Goal: Task Accomplishment & Management: Use online tool/utility

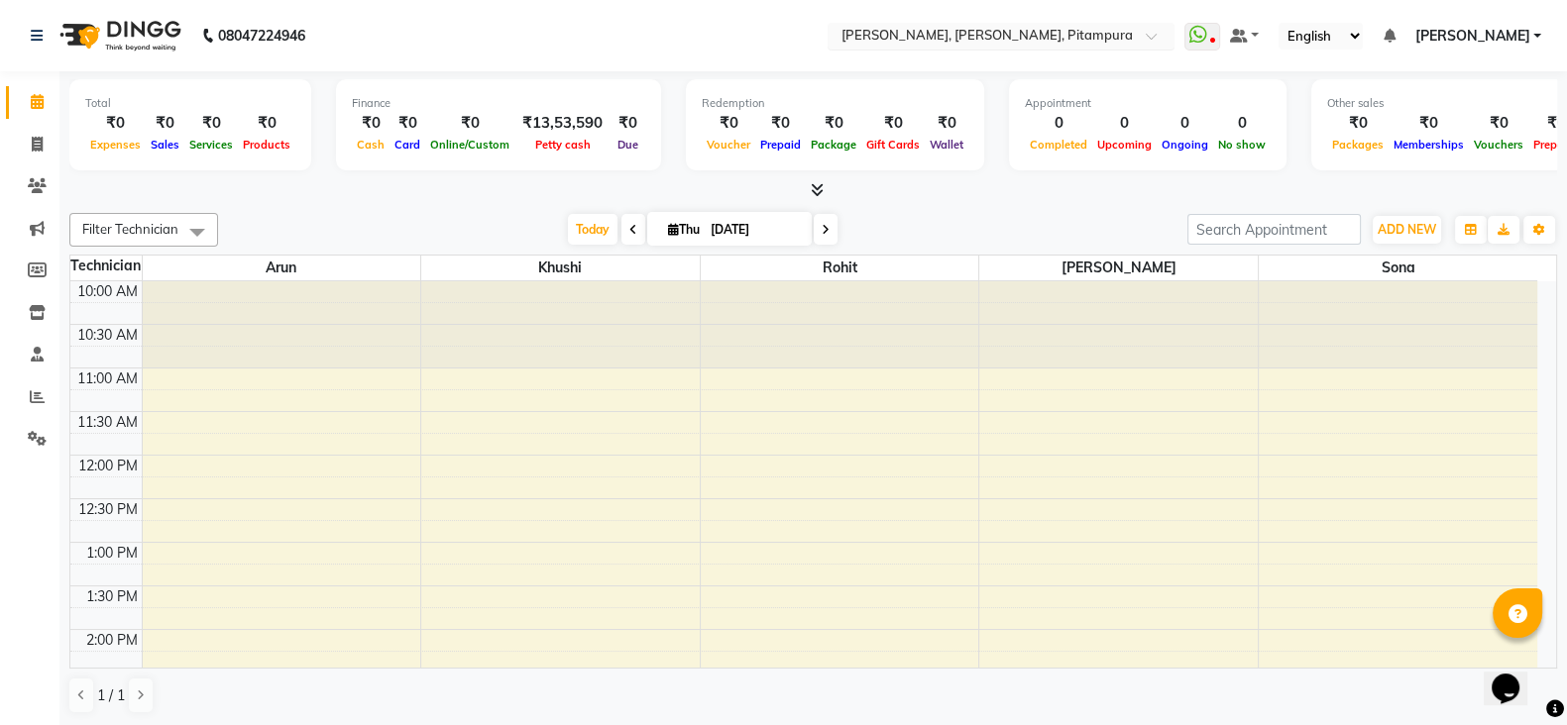
click at [1038, 44] on input "text" at bounding box center [980, 38] width 287 height 20
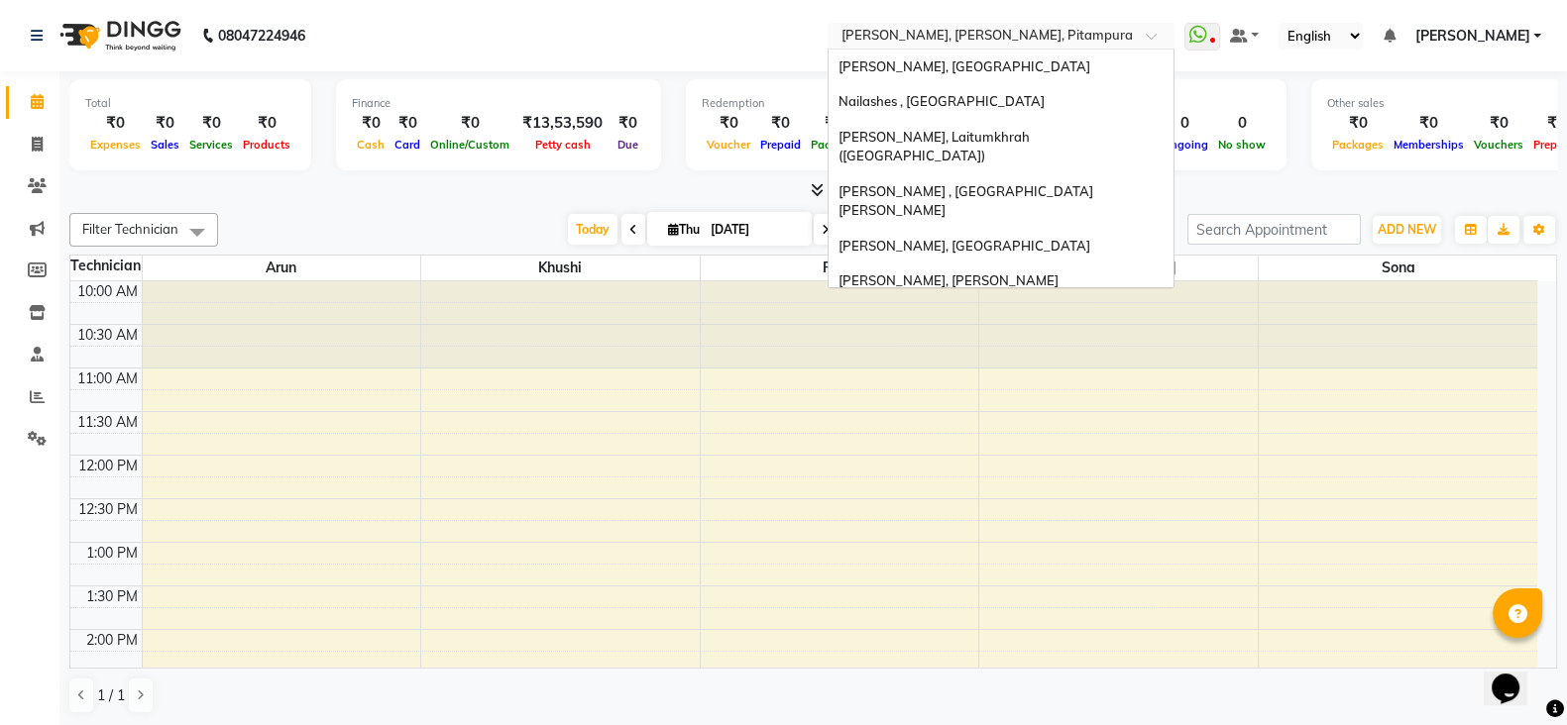
scroll to position [535, 0]
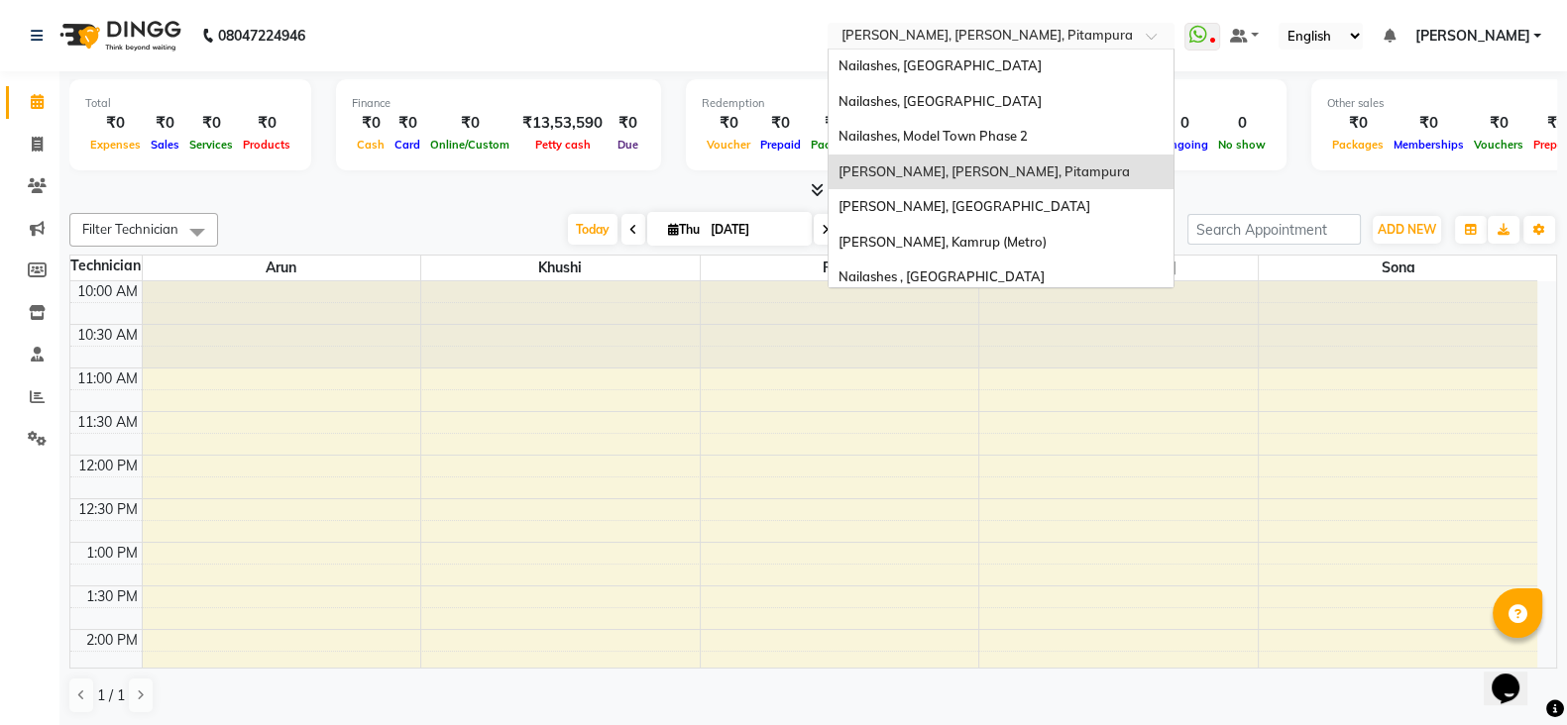
click at [1056, 39] on input "text" at bounding box center [980, 38] width 287 height 20
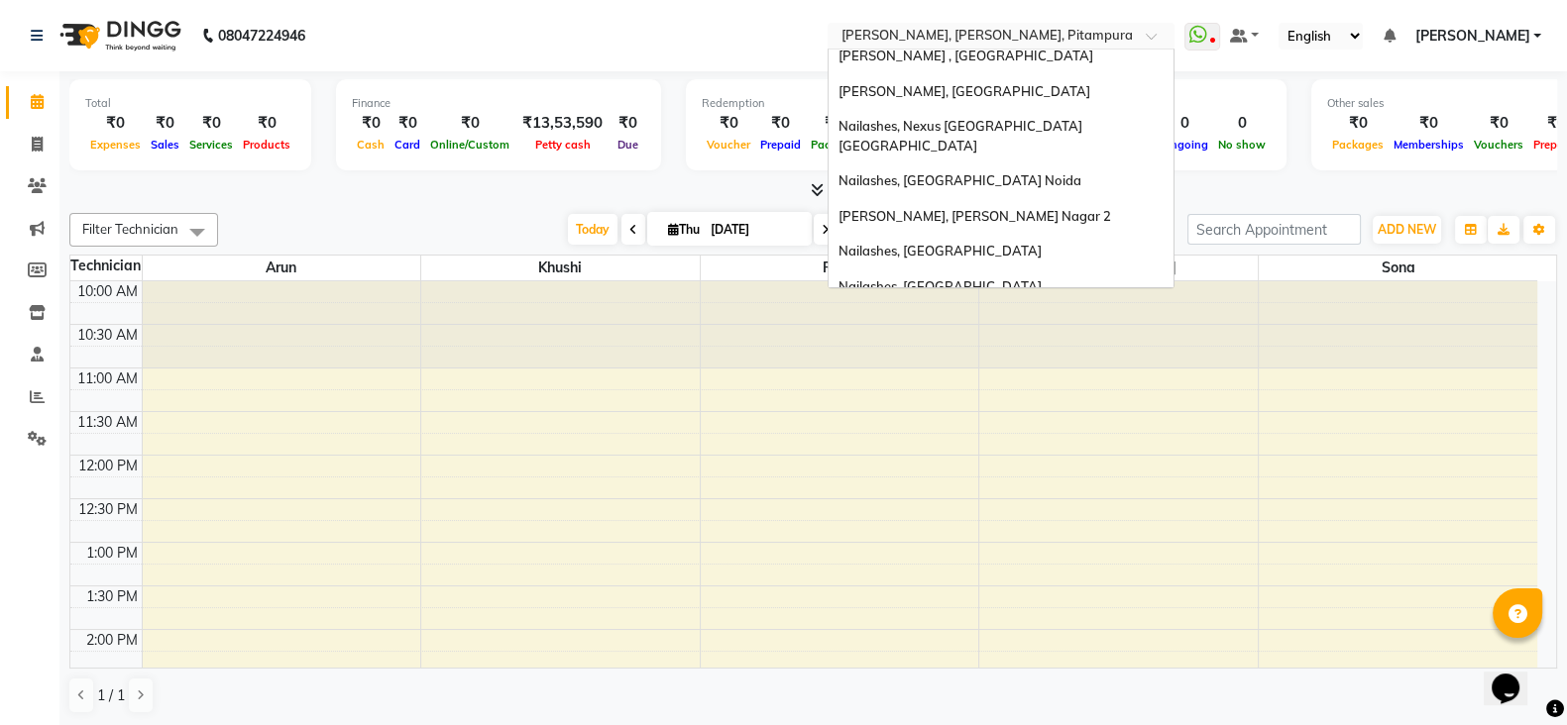
scroll to position [329, 0]
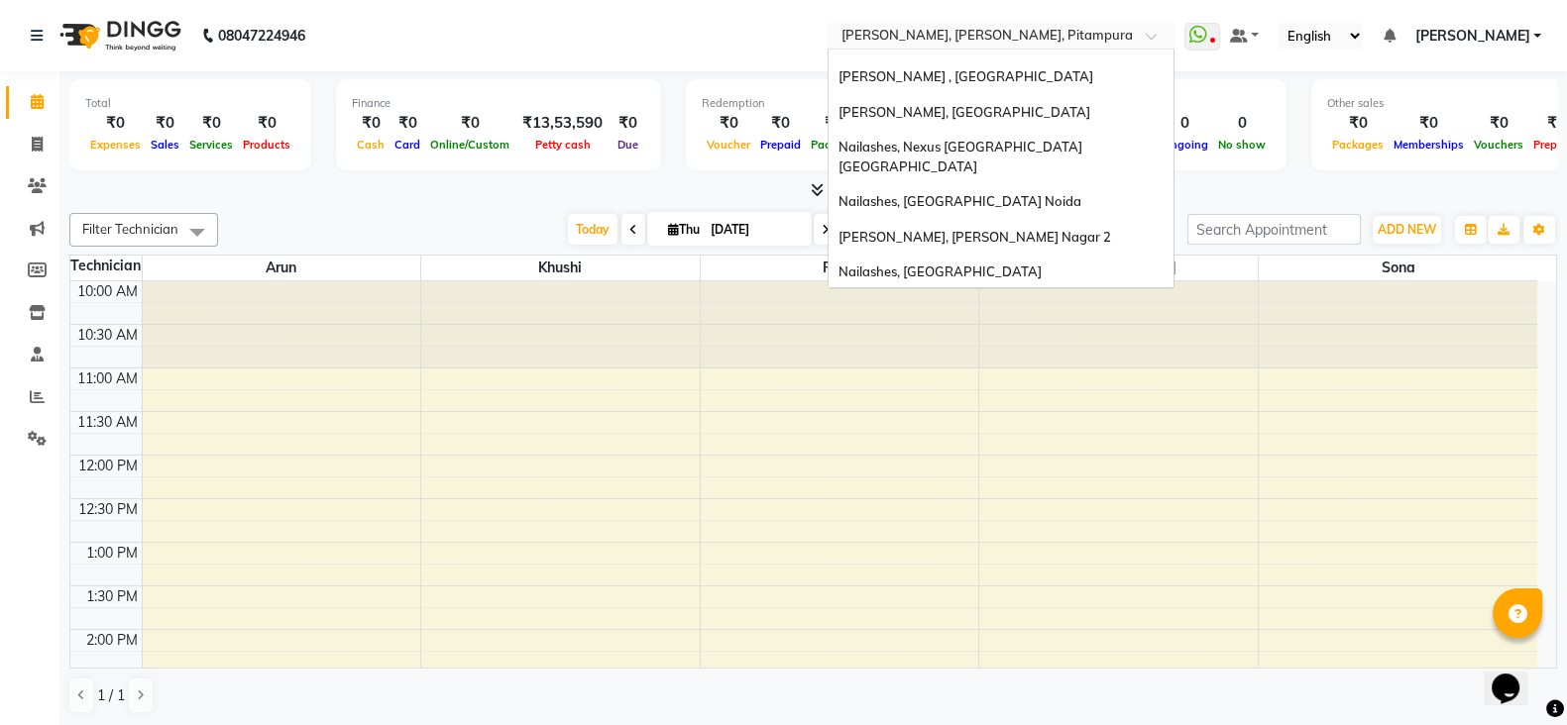
click at [1023, 299] on span "Nailashes, [GEOGRAPHIC_DATA]" at bounding box center [939, 307] width 203 height 16
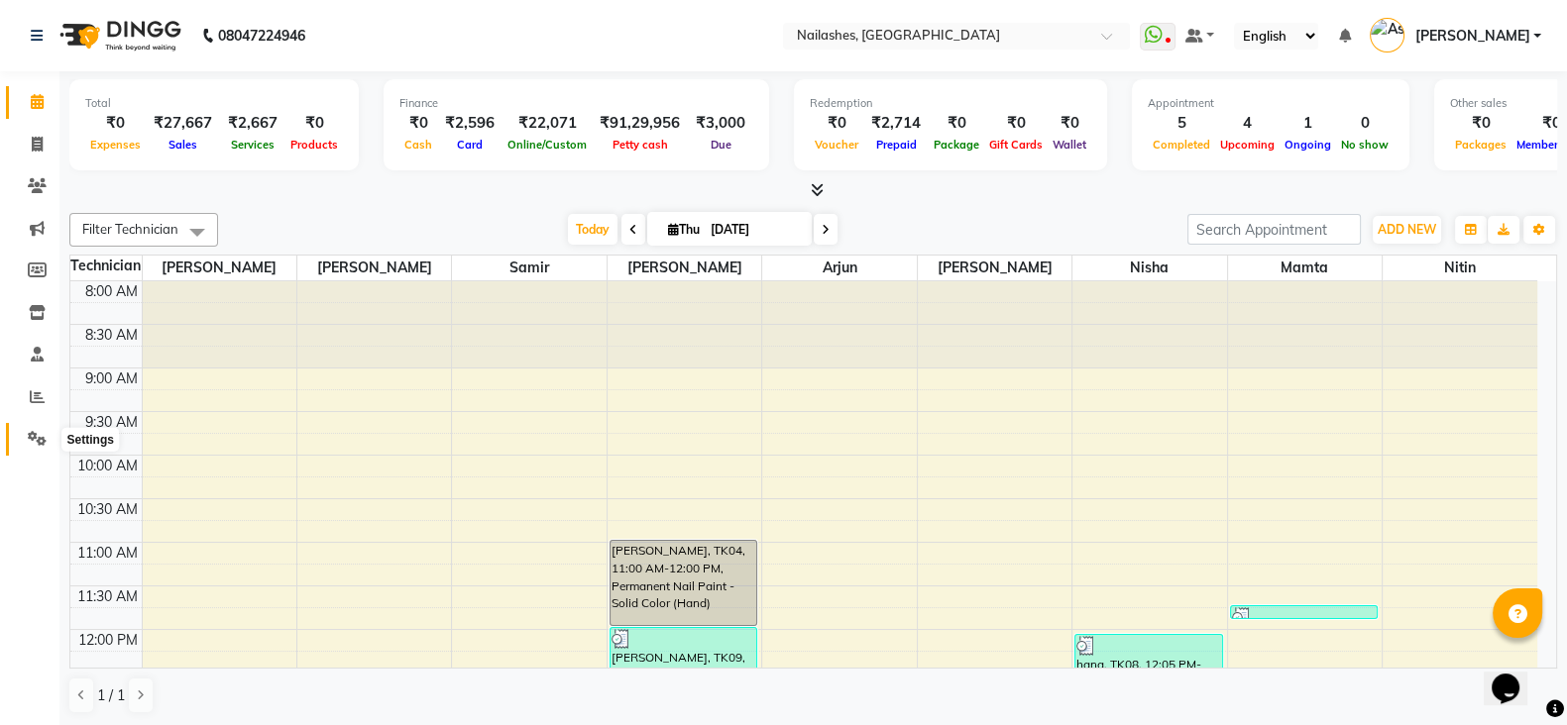
click at [36, 441] on icon at bounding box center [37, 438] width 19 height 15
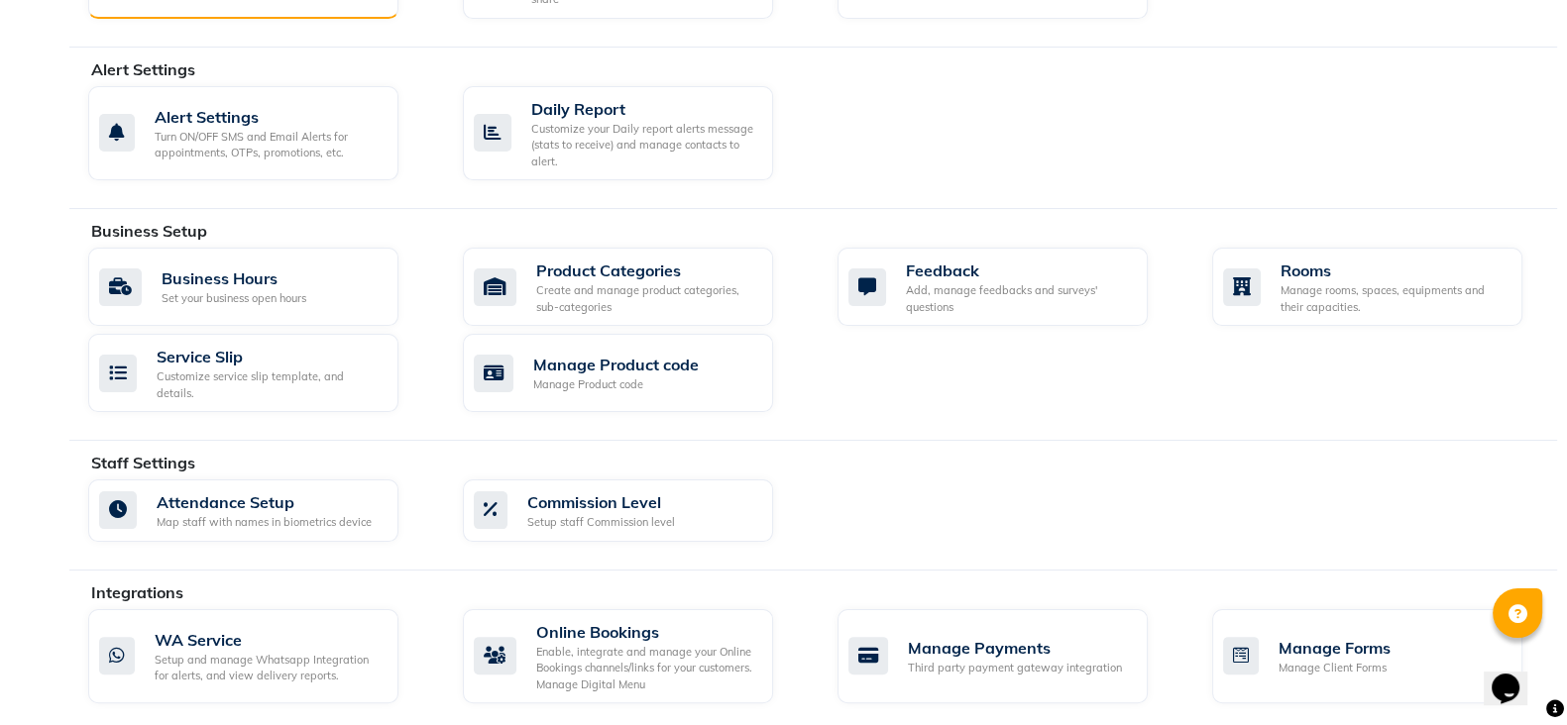
scroll to position [678, 0]
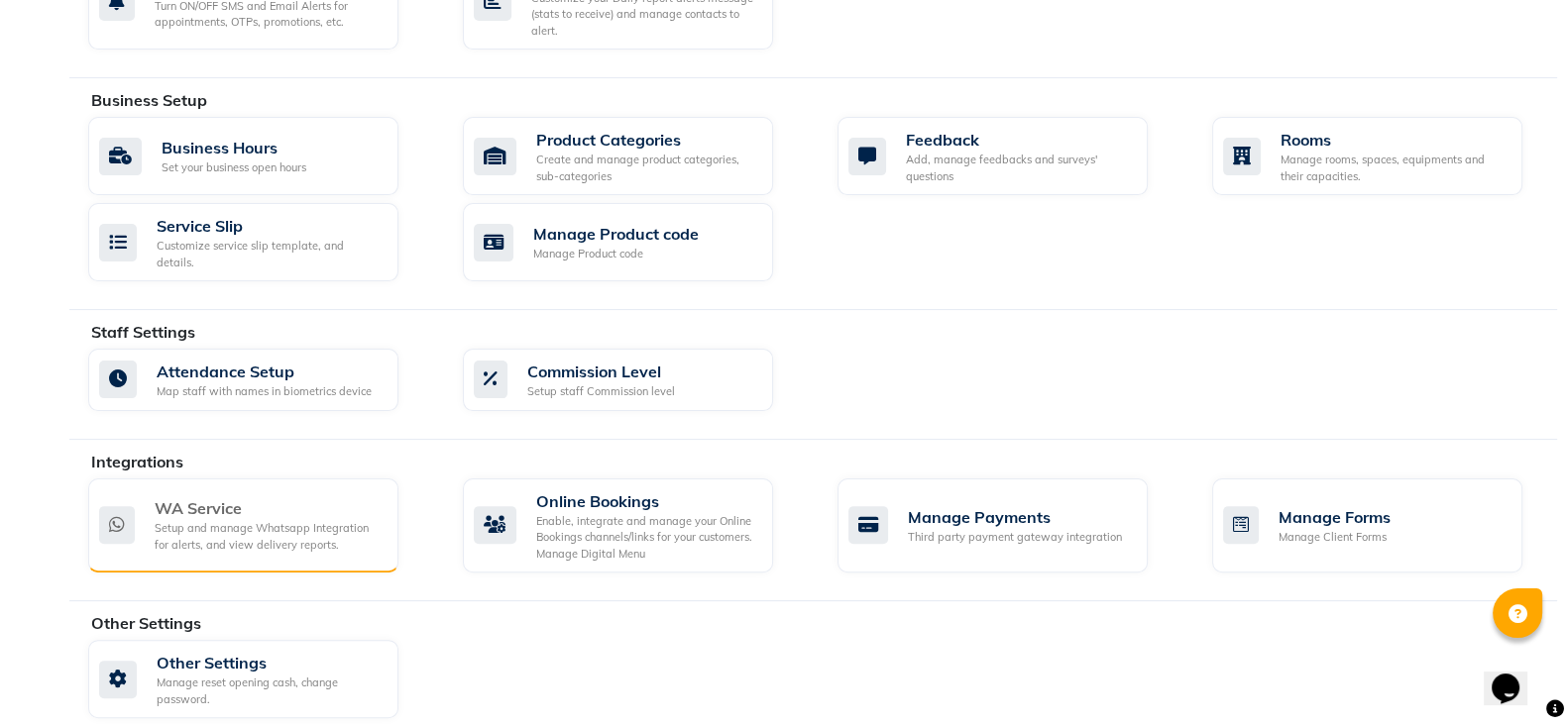
click at [199, 520] on div "Setup and manage Whatsapp Integration for alerts, and view delivery reports." at bounding box center [269, 536] width 228 height 33
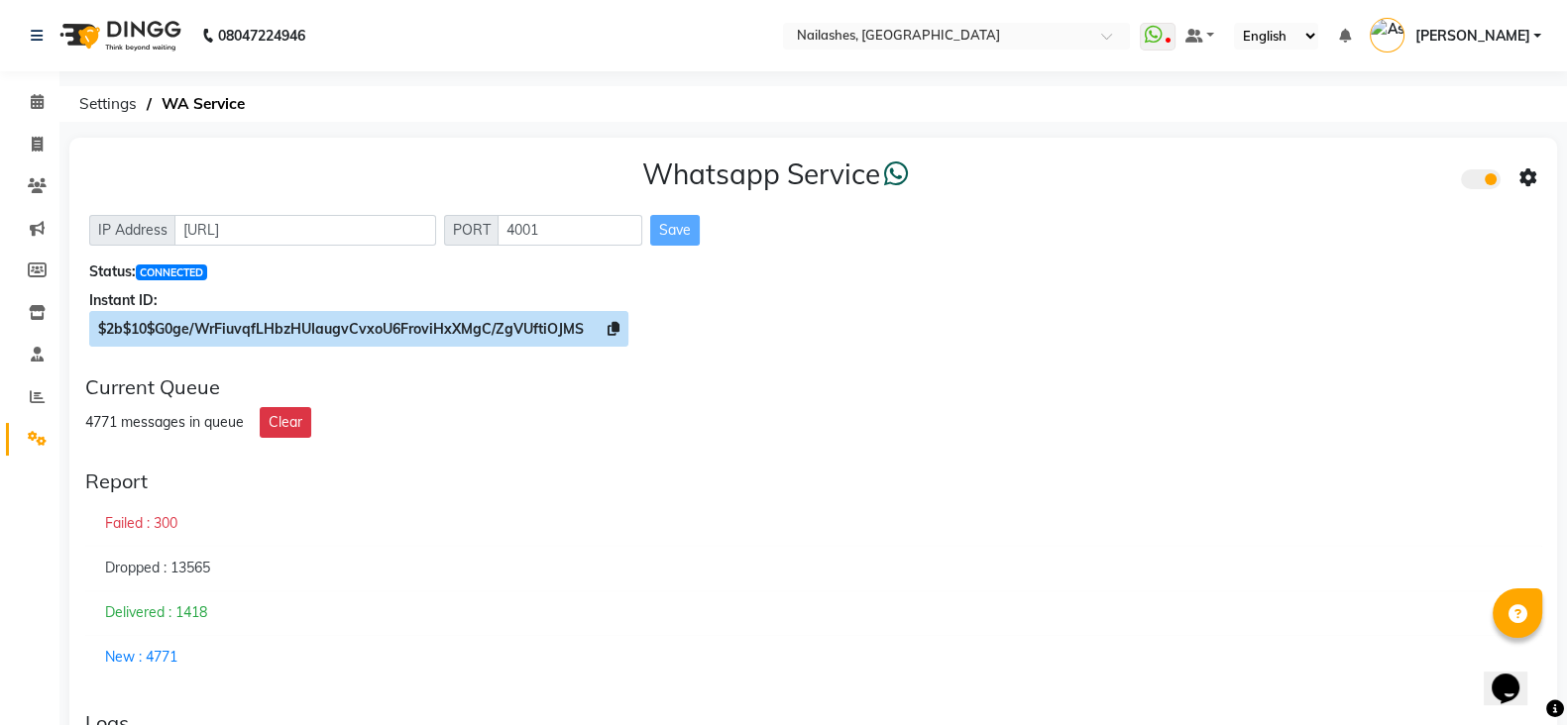
click at [615, 326] on icon at bounding box center [614, 329] width 12 height 14
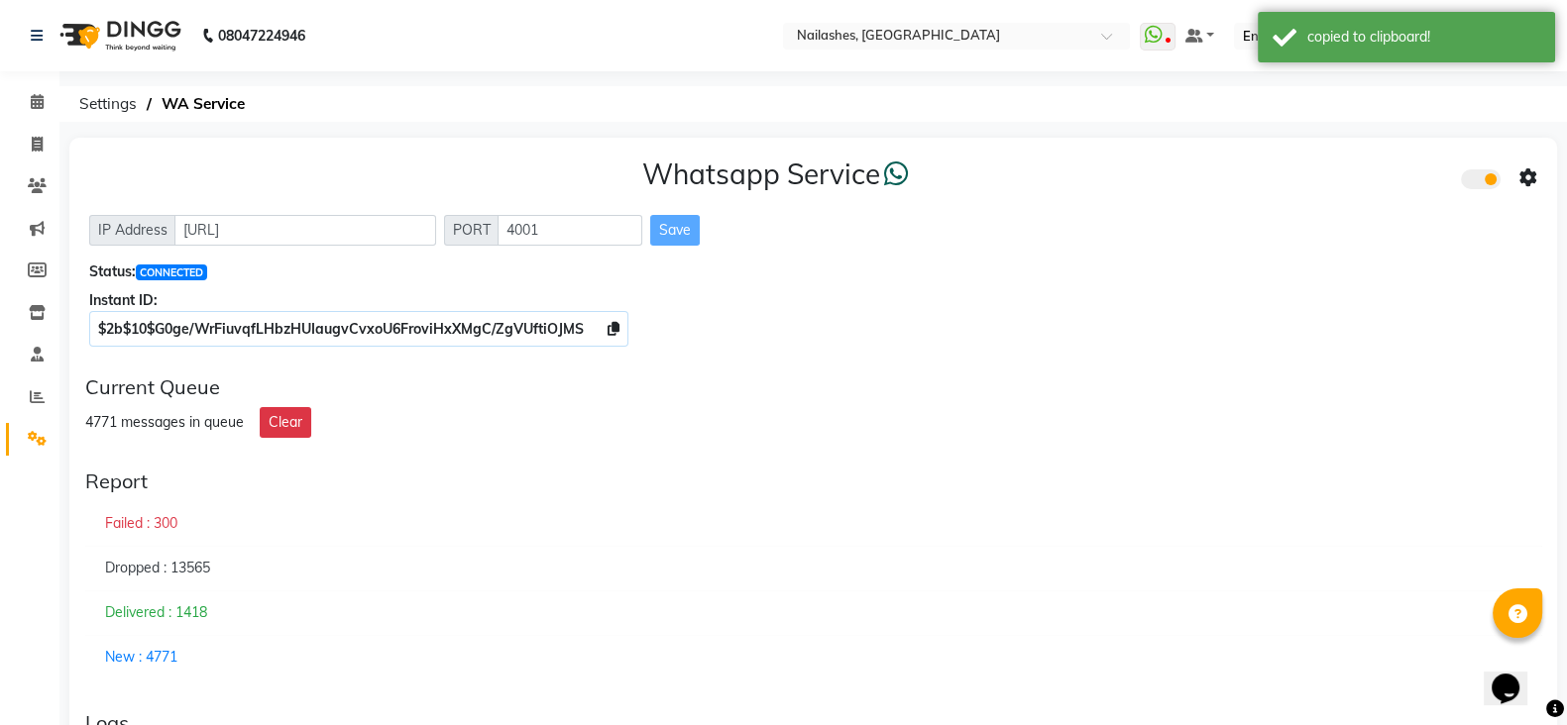
click at [1523, 177] on icon at bounding box center [1528, 178] width 18 height 18
click at [1412, 152] on div "Whatsapp Settings" at bounding box center [1385, 158] width 227 height 25
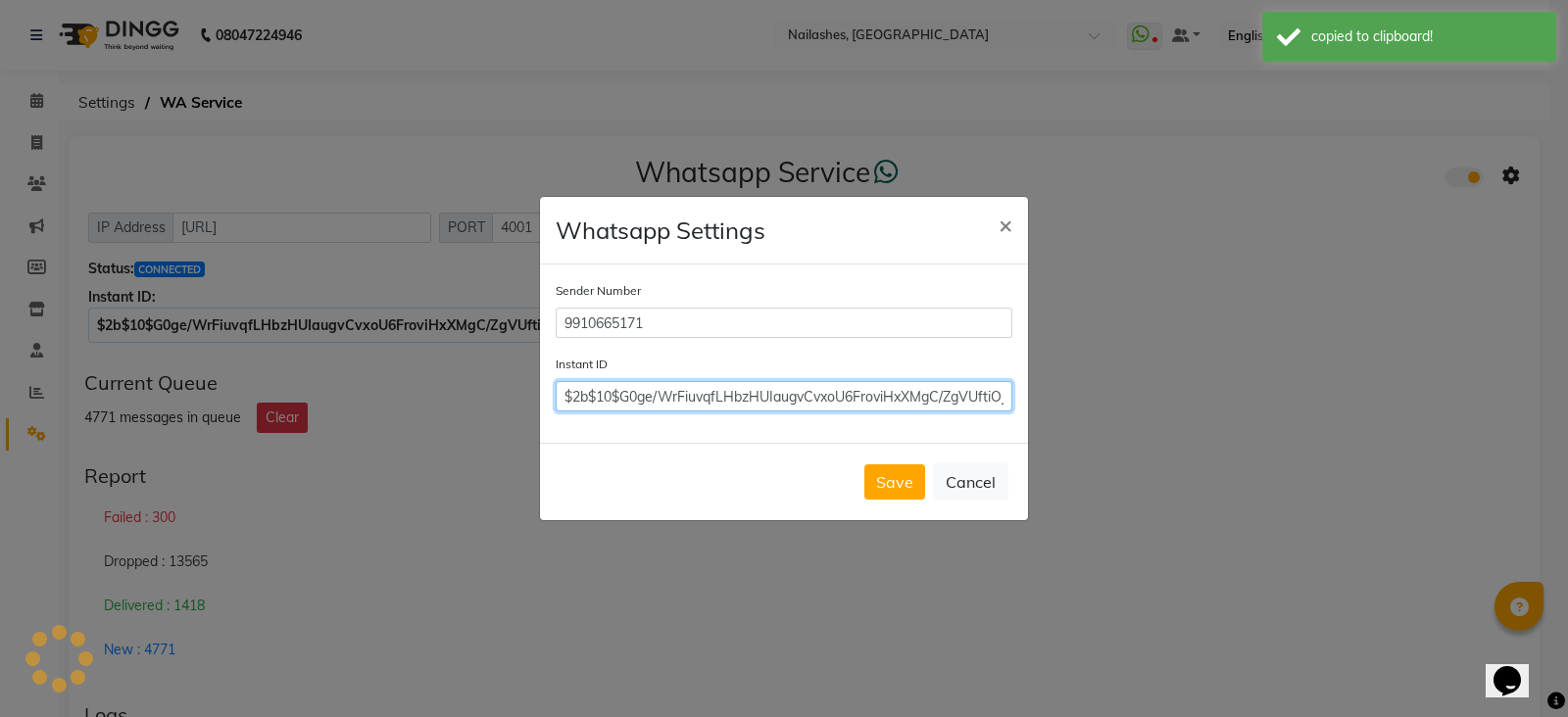
click at [923, 389] on input "$2b$10$G0ge/WrFiuvqfLHbzHUIaugvCvxoU6FroviHxXMgC/ZgVUftiOJMS" at bounding box center [784, 397] width 457 height 31
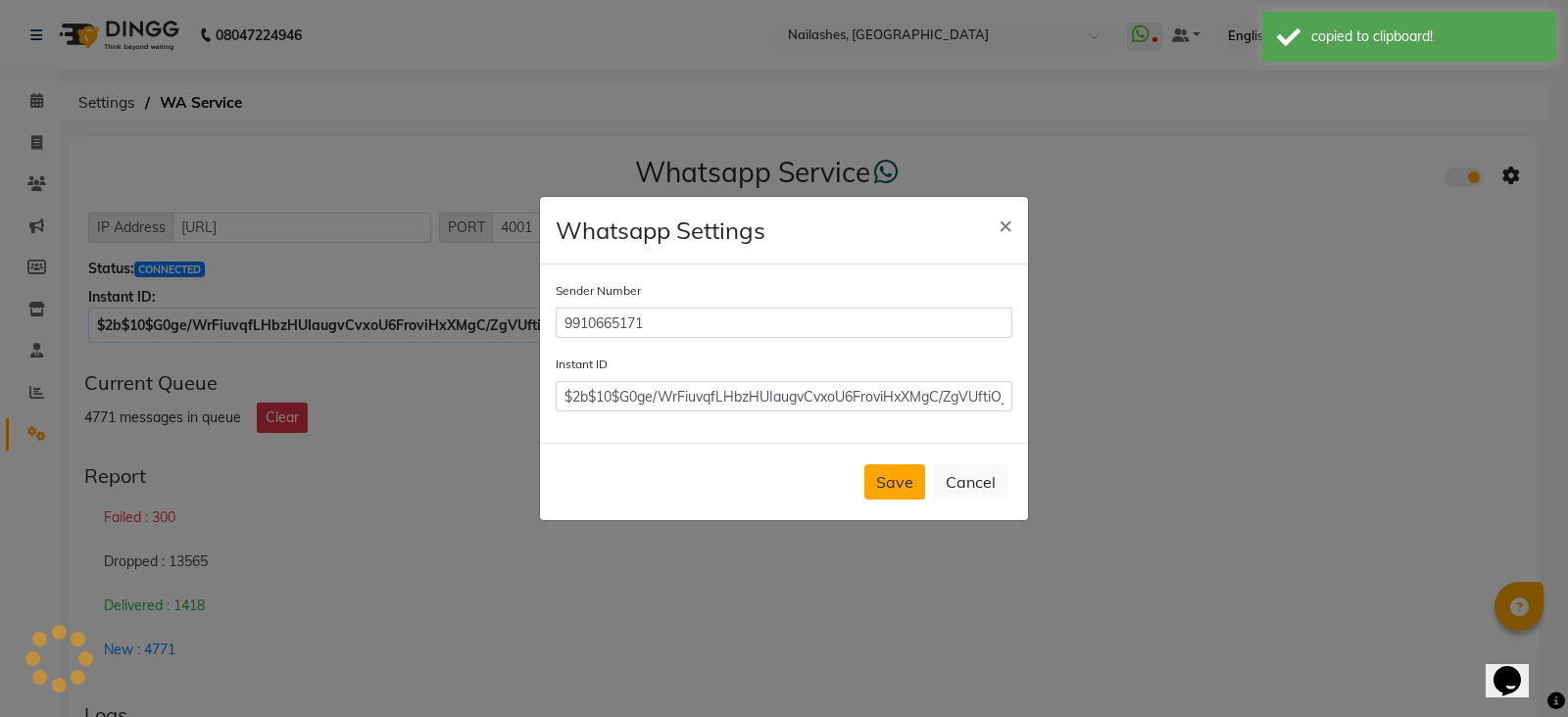
click at [902, 479] on button "Save" at bounding box center [894, 483] width 60 height 36
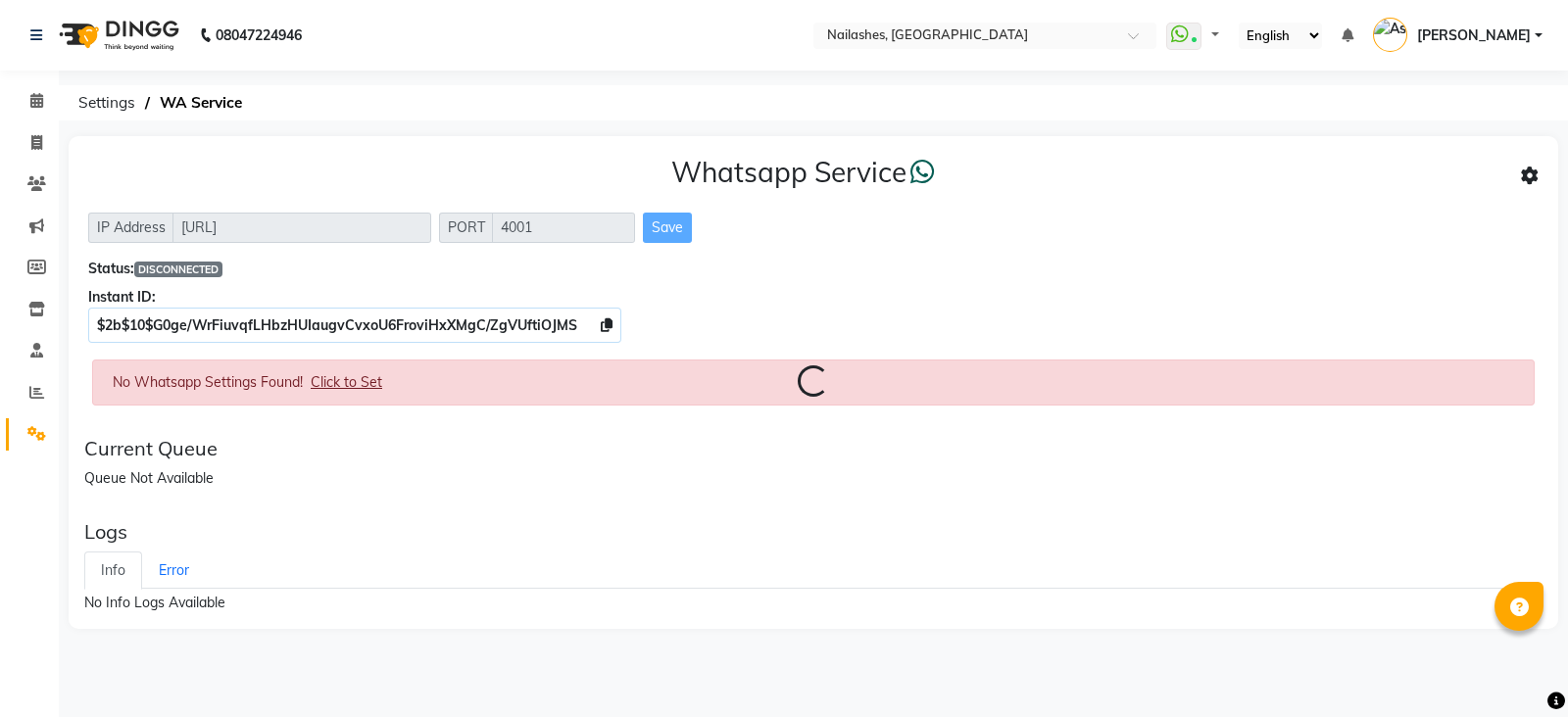
select select "en"
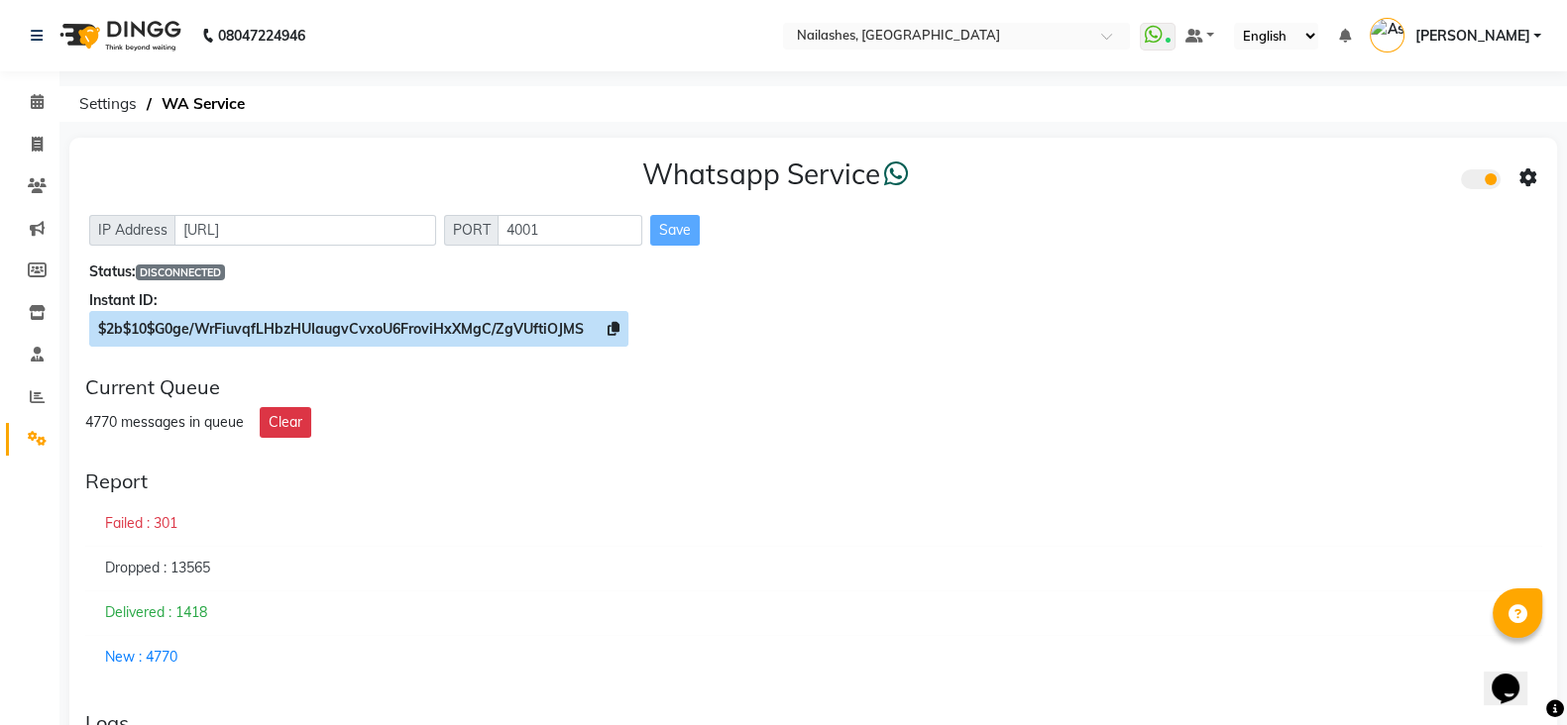
click at [613, 329] on icon at bounding box center [614, 329] width 12 height 14
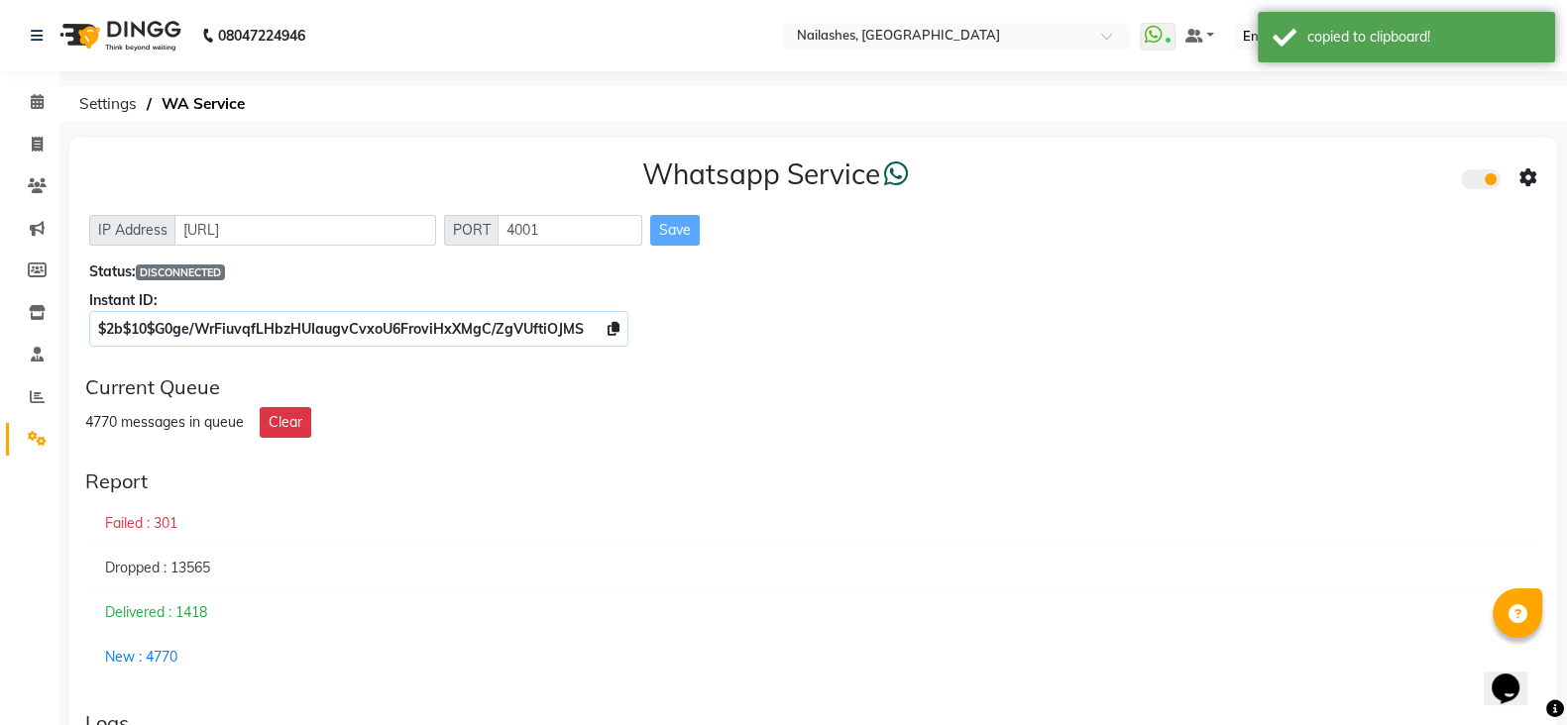
click at [1526, 182] on icon at bounding box center [1528, 178] width 18 height 18
click at [1368, 168] on div "Whatsapp Settings" at bounding box center [1385, 158] width 227 height 25
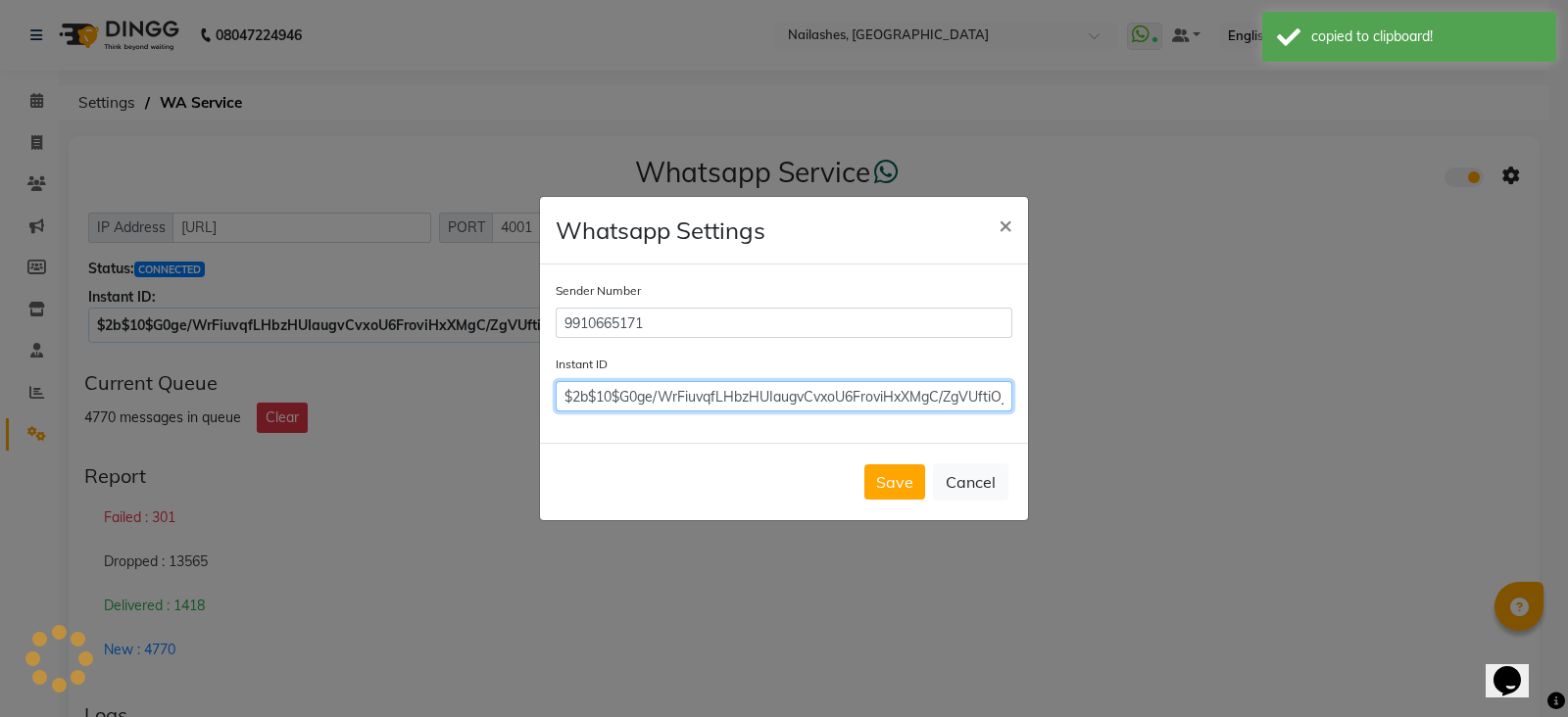
click at [953, 407] on input "$2b$10$G0ge/WrFiuvqfLHbzHUIaugvCvxoU6FroviHxXMgC/ZgVUftiOJMS" at bounding box center [784, 397] width 457 height 31
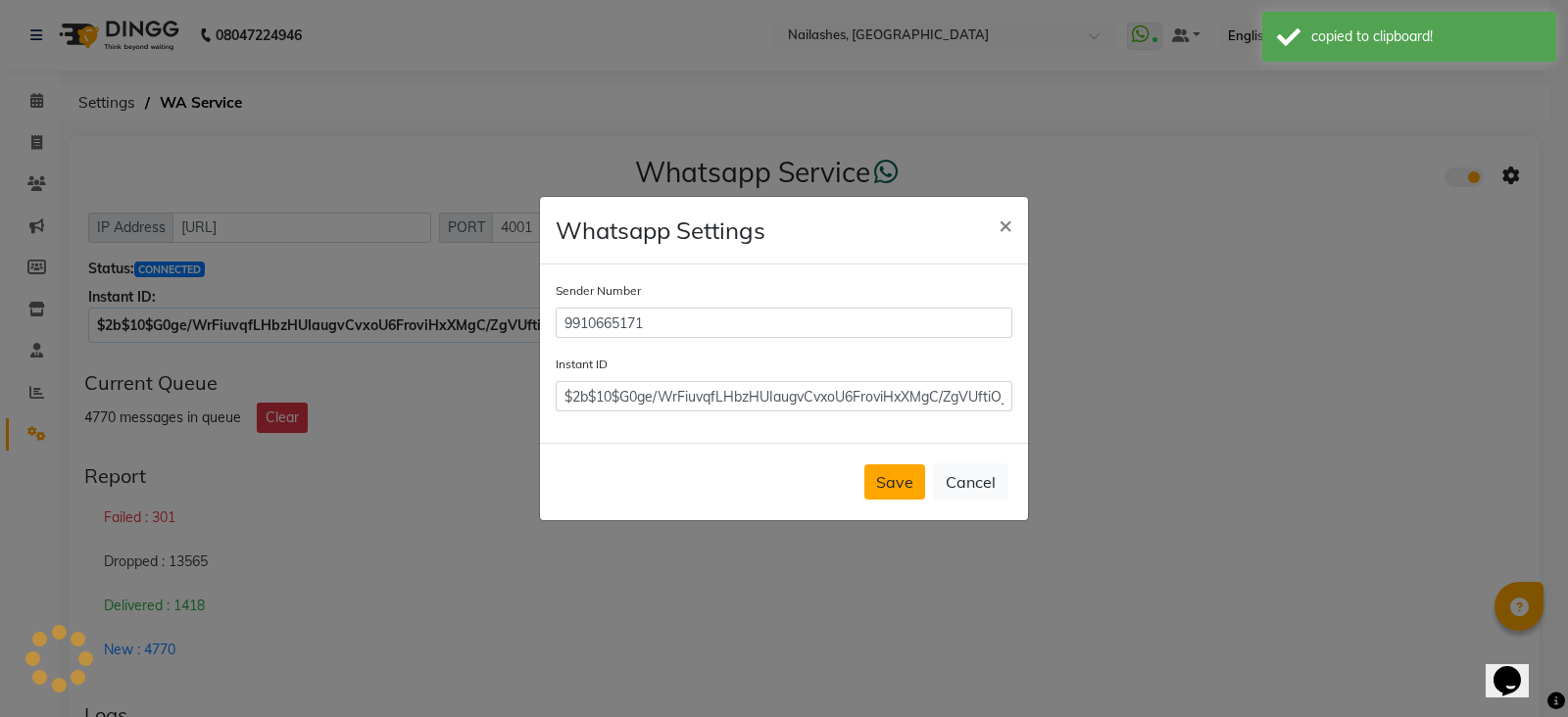
click at [897, 474] on button "Save" at bounding box center [894, 483] width 60 height 36
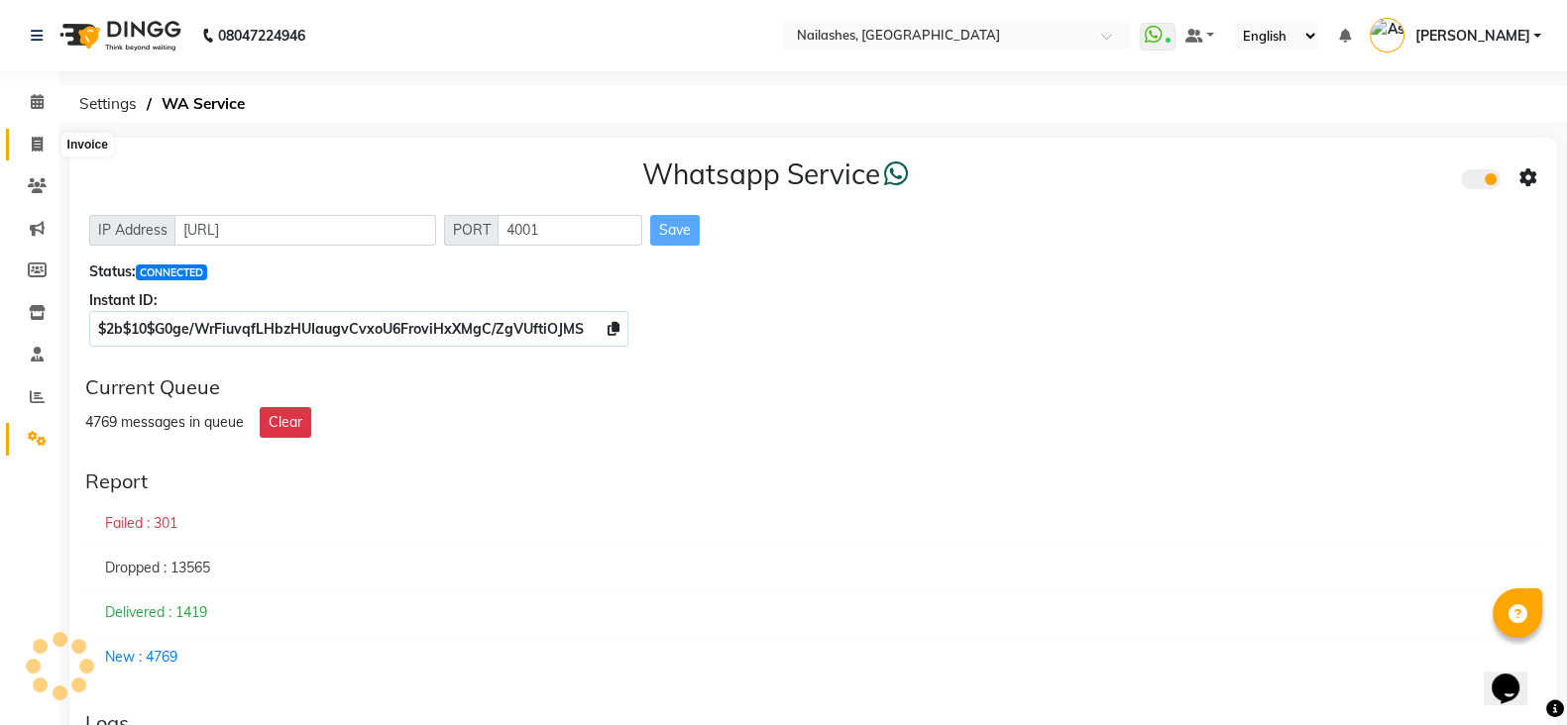
click at [43, 149] on span at bounding box center [37, 145] width 35 height 23
select select "service"
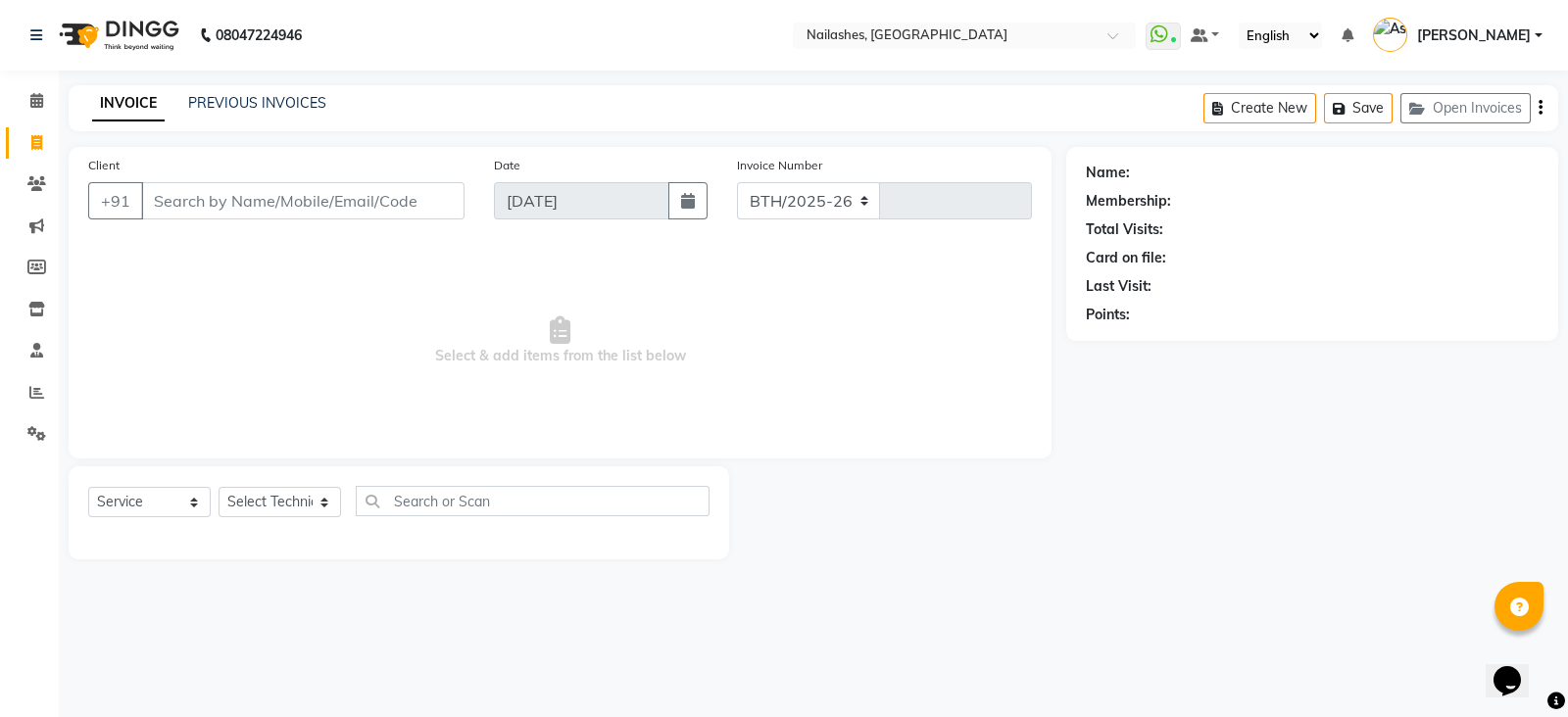
select select "3926"
type input "2301"
click at [27, 224] on span at bounding box center [37, 226] width 35 height 23
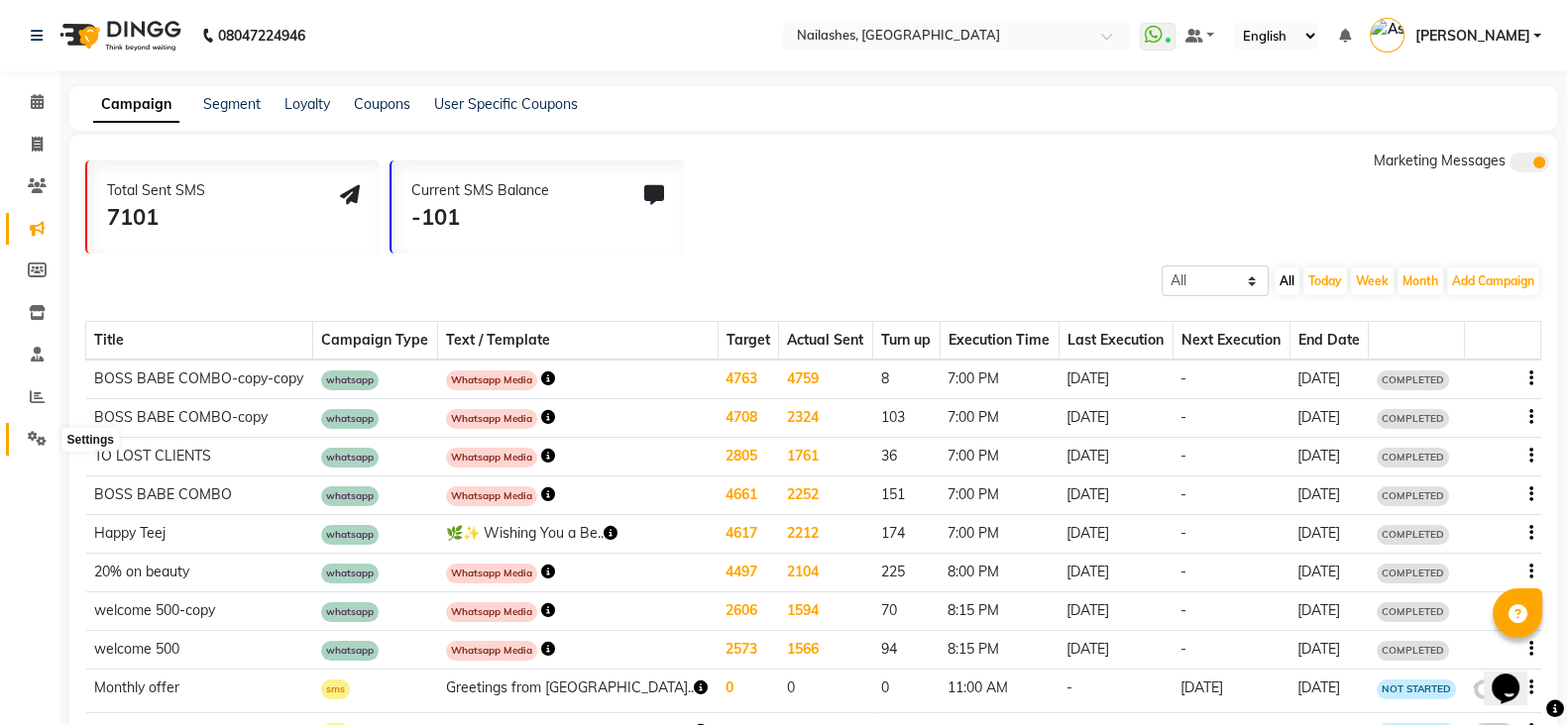
click at [44, 441] on icon at bounding box center [37, 438] width 19 height 15
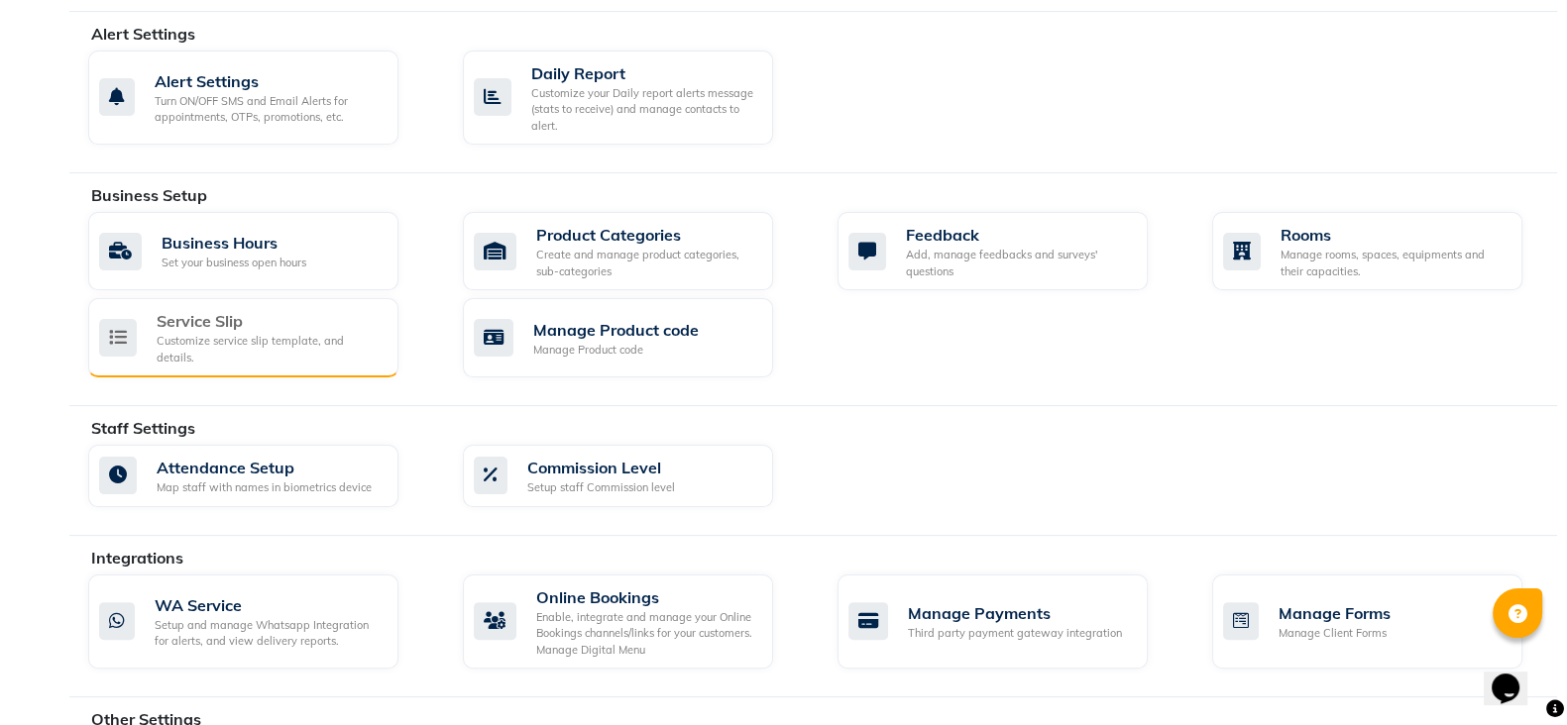
scroll to position [679, 0]
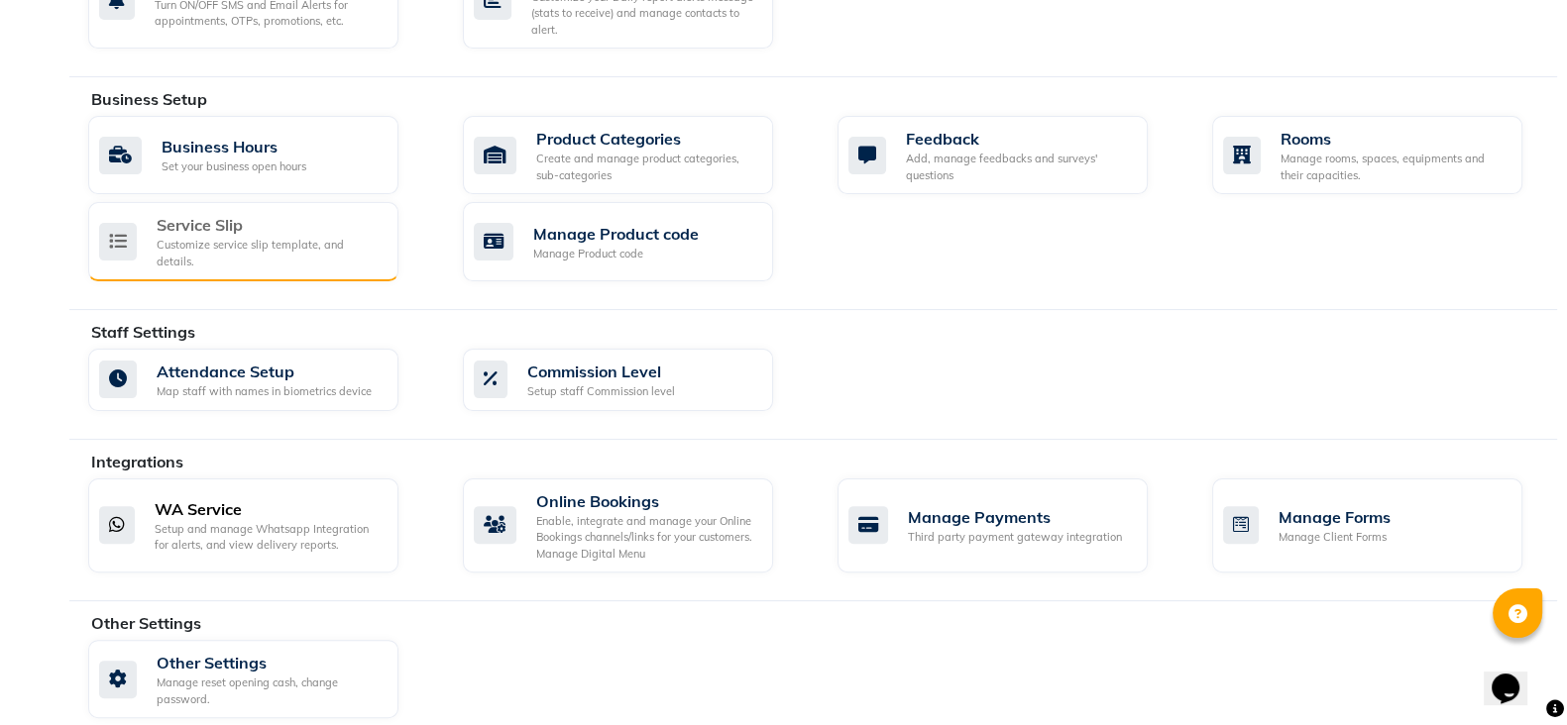
click at [239, 521] on div "Setup and manage Whatsapp Integration for alerts, and view delivery reports." at bounding box center [269, 537] width 228 height 33
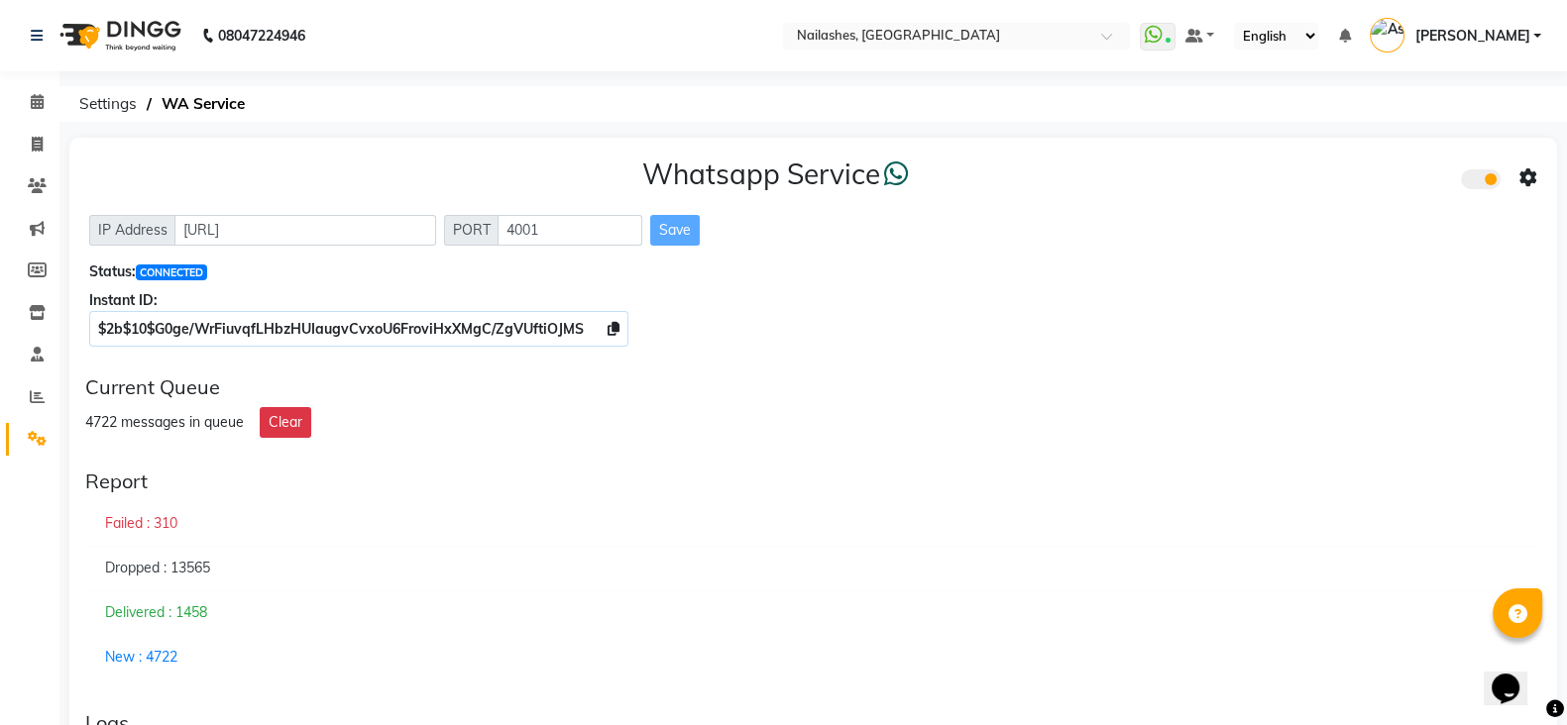
click at [292, 588] on div "Dropped : 13565" at bounding box center [813, 569] width 1456 height 46
click at [298, 418] on button "Clear" at bounding box center [286, 422] width 52 height 31
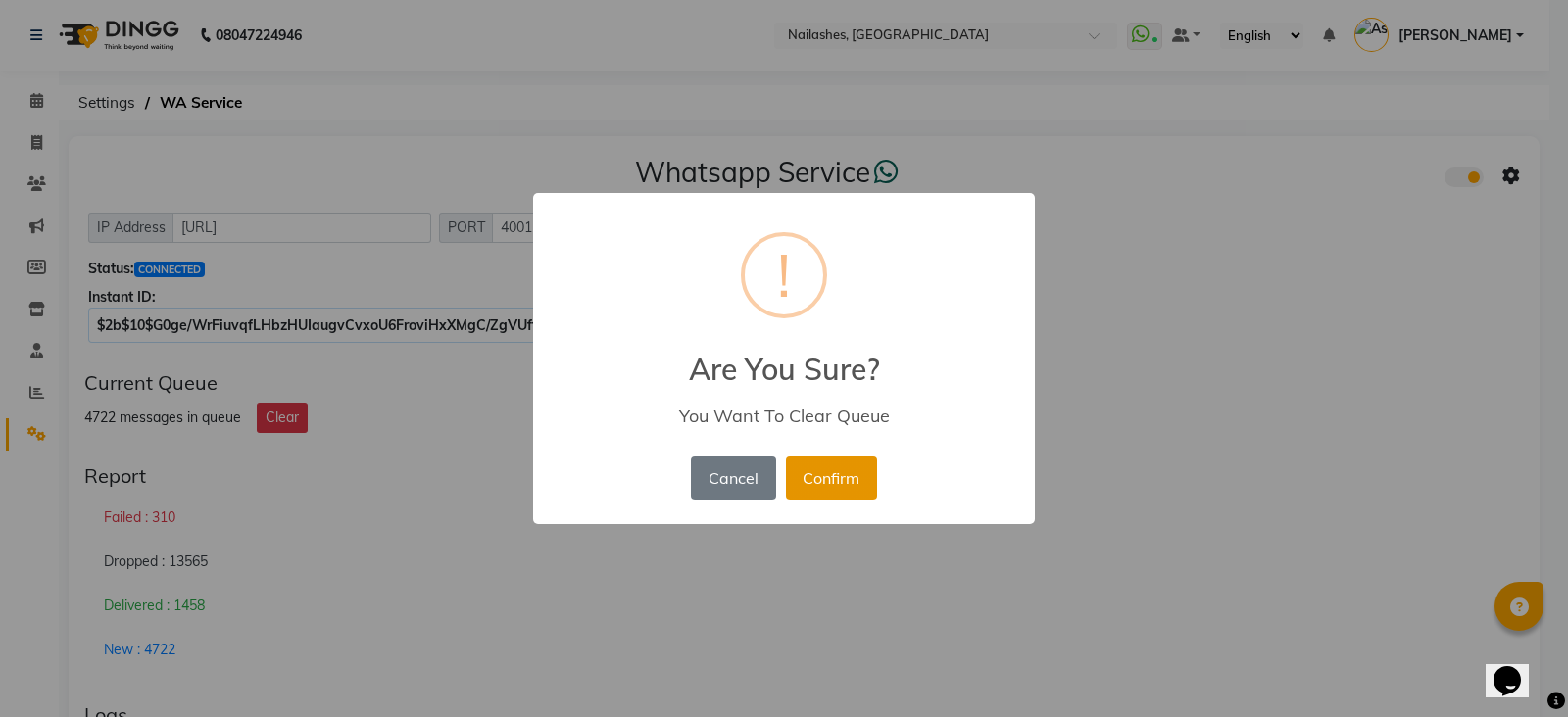
click at [840, 485] on button "Confirm" at bounding box center [831, 479] width 91 height 44
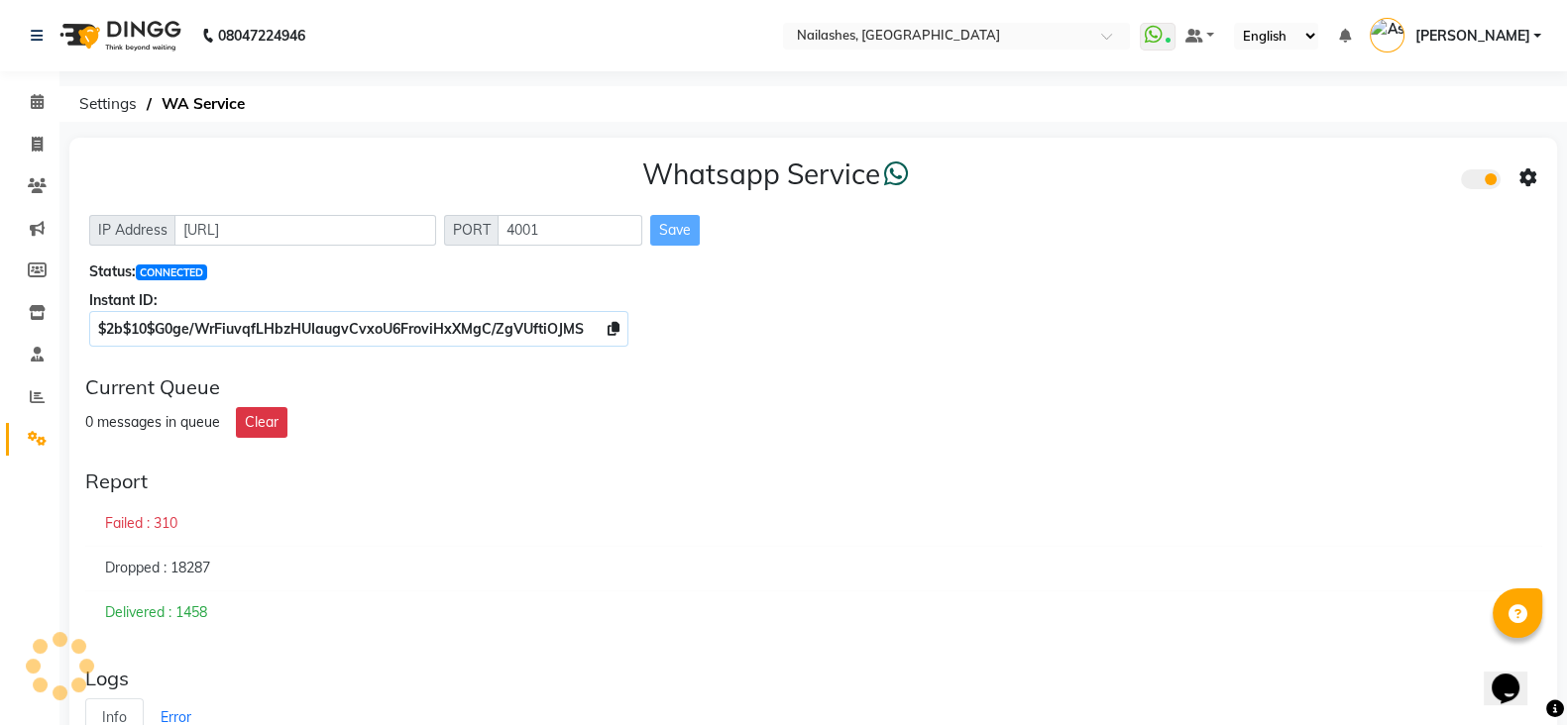
click at [404, 652] on div "Whatsapp Service IP Address [URL] PORT 4001 Save Status: CONNECTED Instant ID: …" at bounding box center [813, 680] width 1488 height 1084
click at [38, 235] on icon at bounding box center [37, 228] width 15 height 15
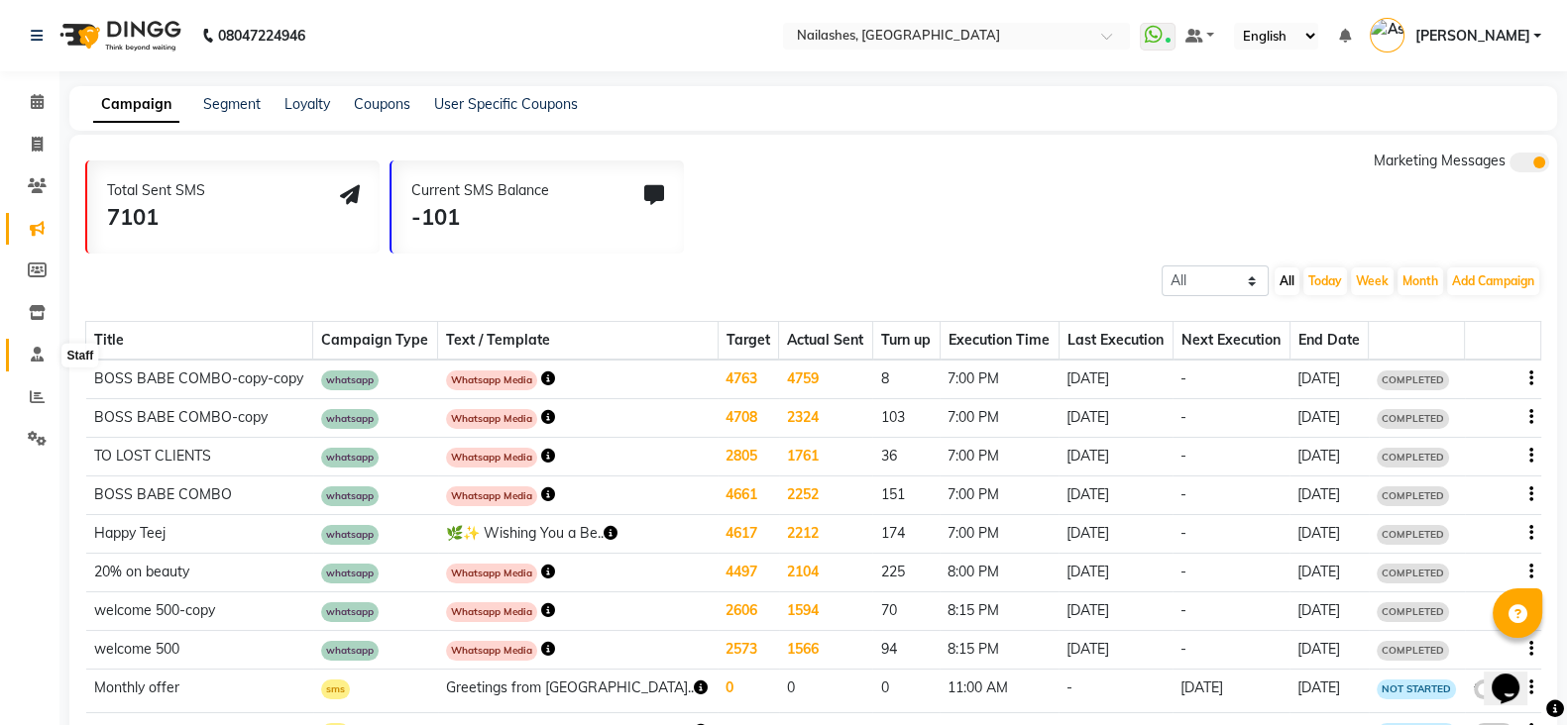
click at [36, 362] on icon at bounding box center [37, 354] width 13 height 15
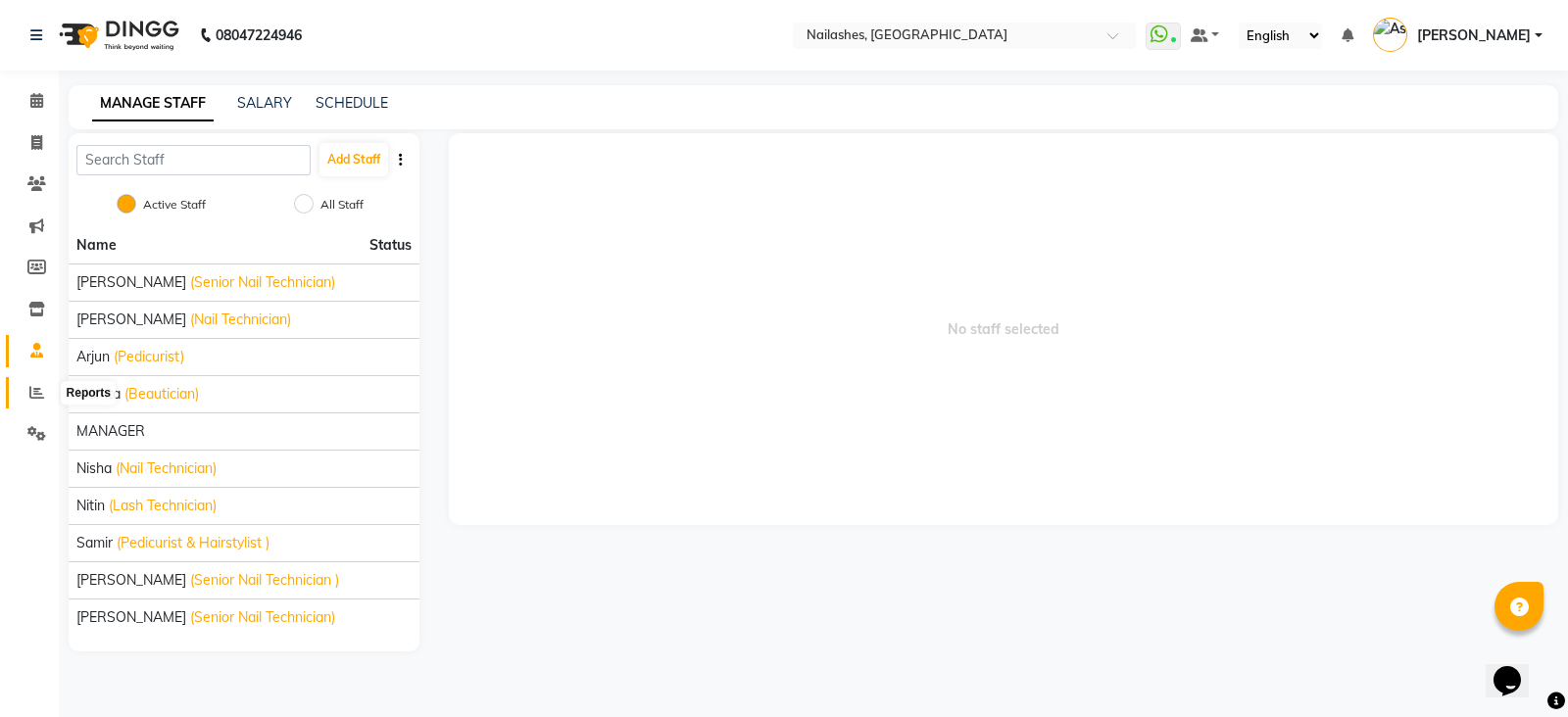
click at [39, 386] on icon at bounding box center [37, 393] width 15 height 15
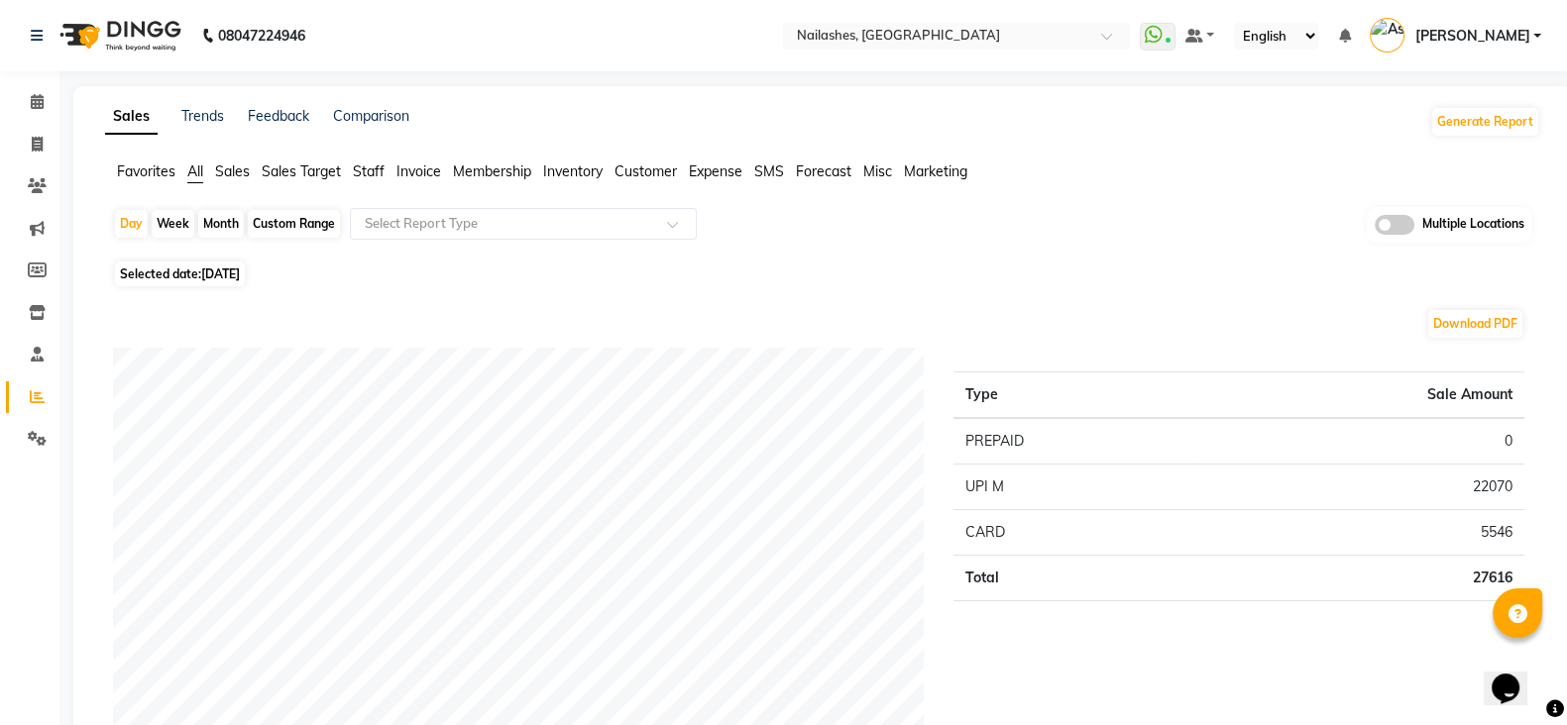
click at [370, 174] on span "Staff" at bounding box center [369, 172] width 32 height 18
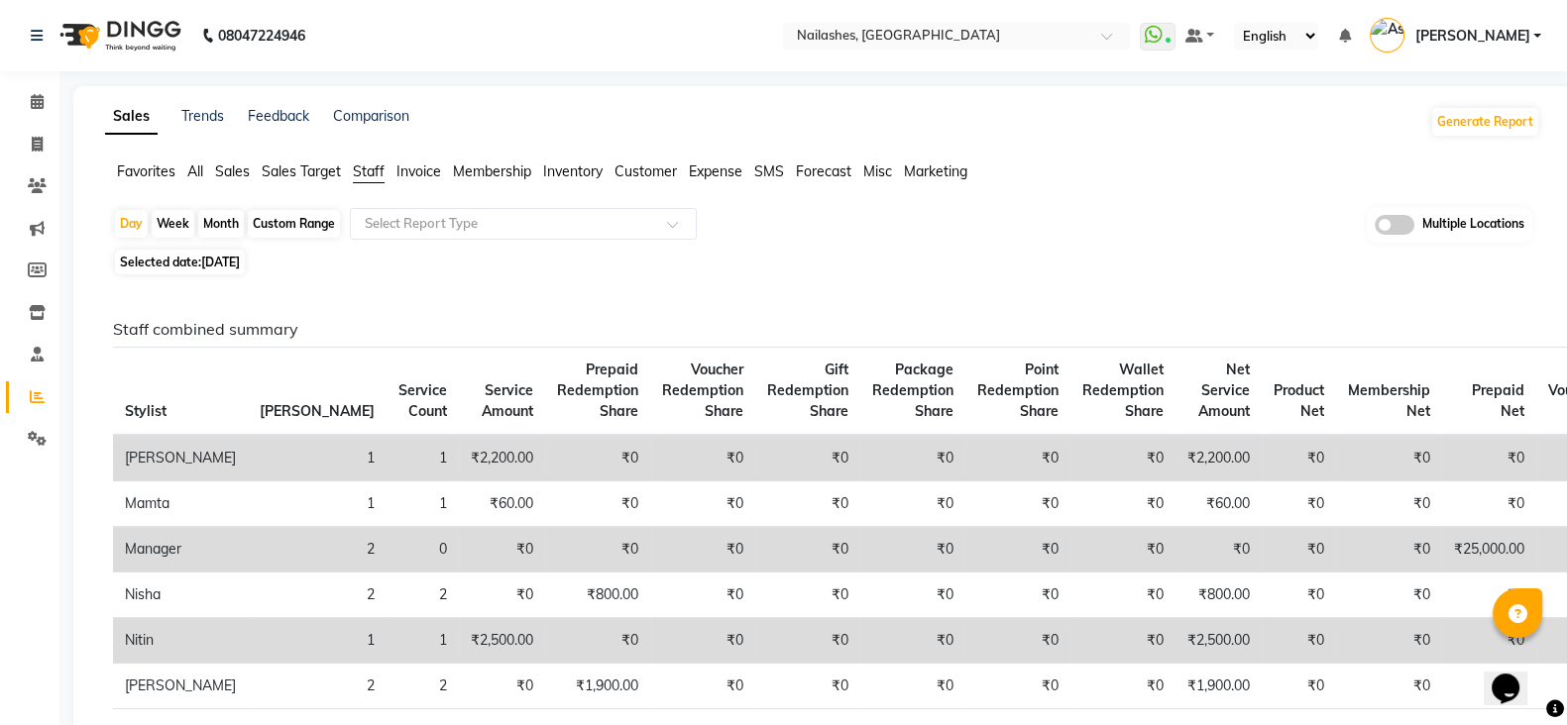
click at [214, 215] on div "Month" at bounding box center [221, 224] width 46 height 28
select select "9"
select select "2025"
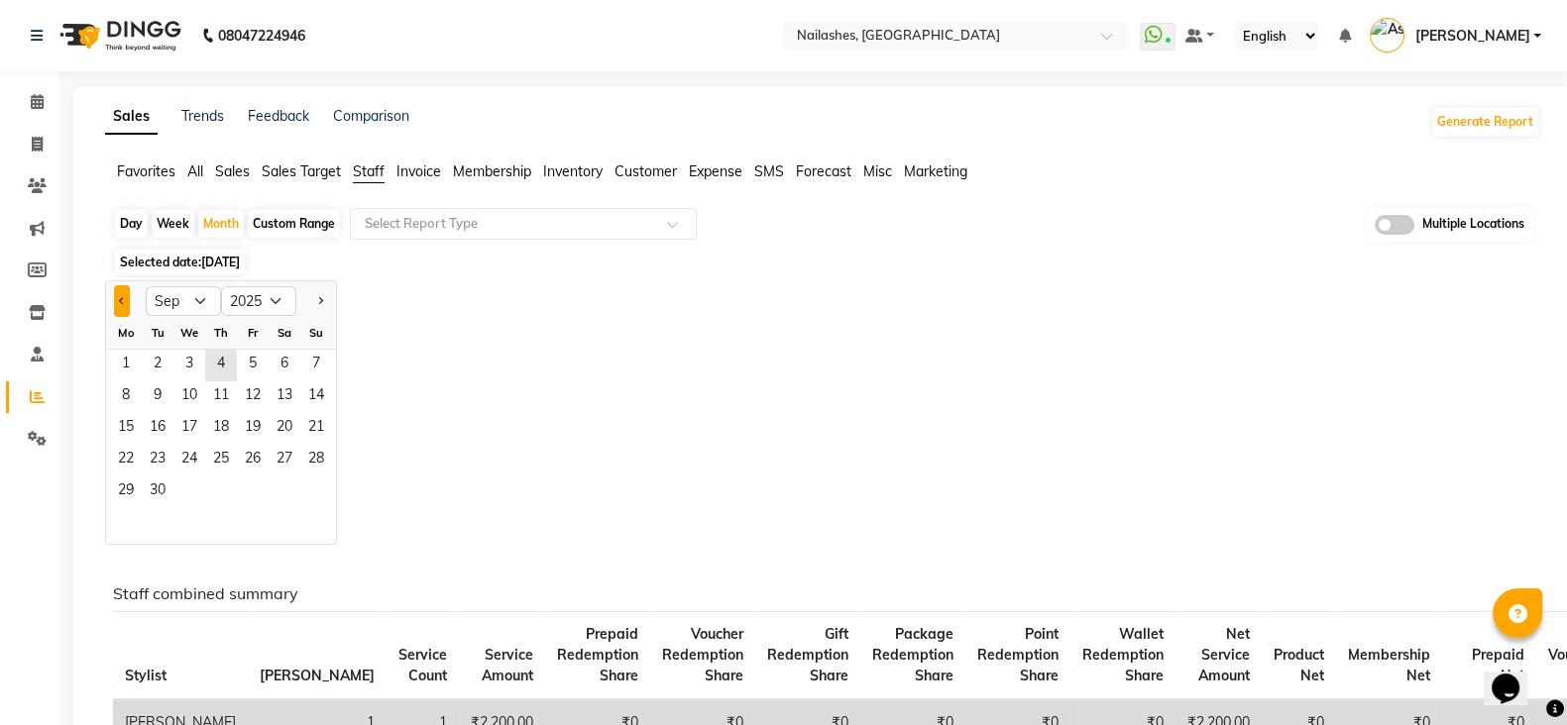
click at [124, 296] on button "Previous month" at bounding box center [122, 301] width 16 height 32
select select "8"
click at [253, 363] on span "1" at bounding box center [253, 366] width 32 height 32
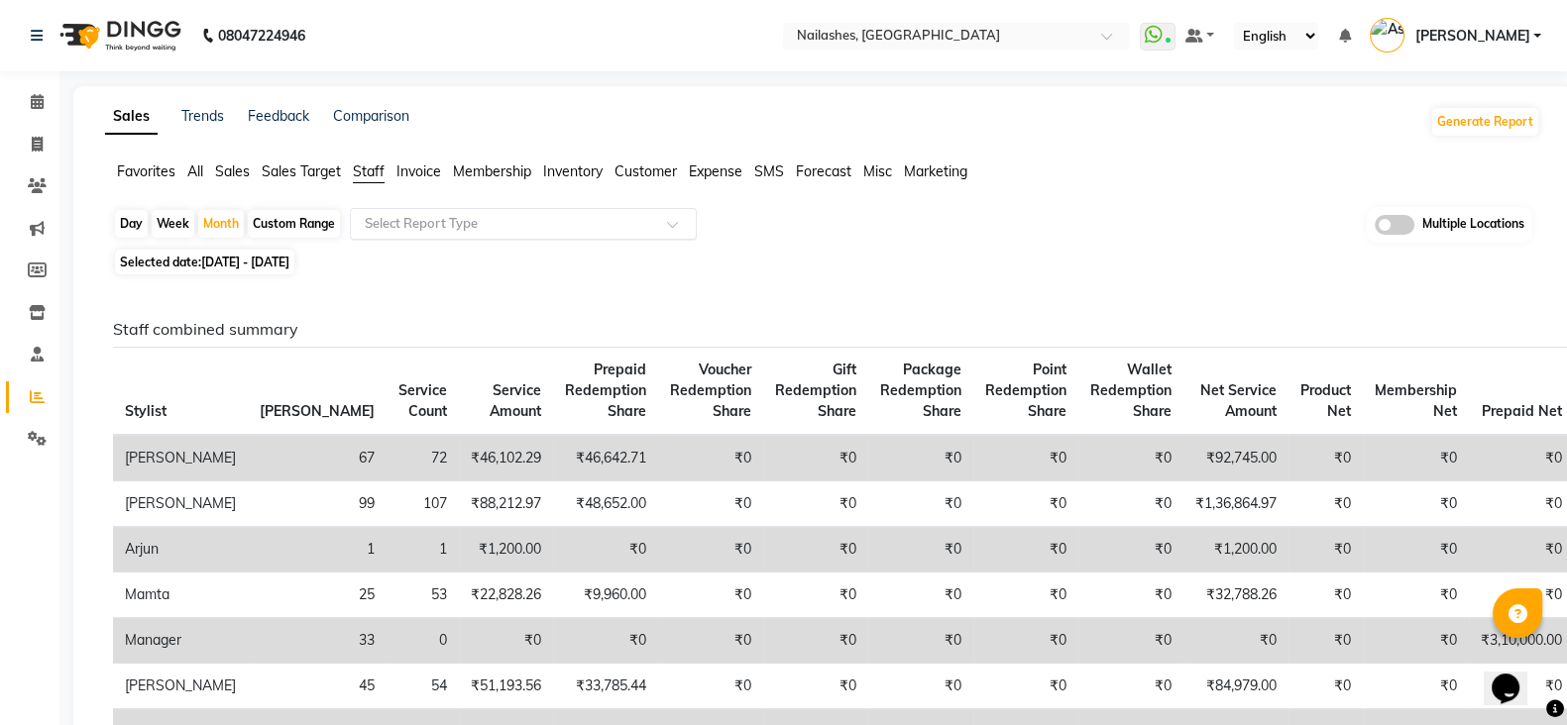
click at [501, 221] on input "text" at bounding box center [503, 224] width 285 height 20
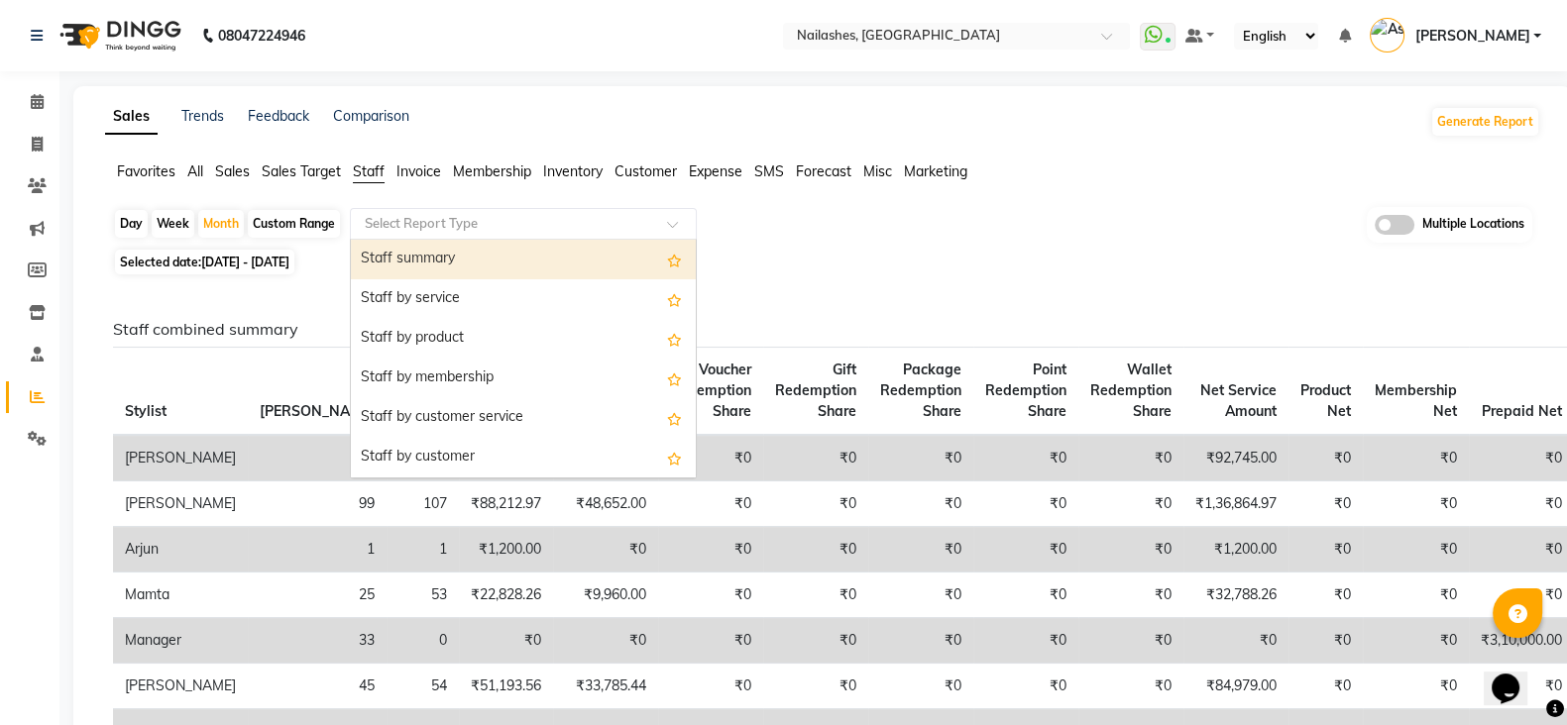
click at [501, 221] on input "text" at bounding box center [503, 224] width 285 height 20
click at [867, 231] on div "Day Week Month Custom Range Select Report Type Staff summary Staff by service S…" at bounding box center [822, 225] width 1419 height 37
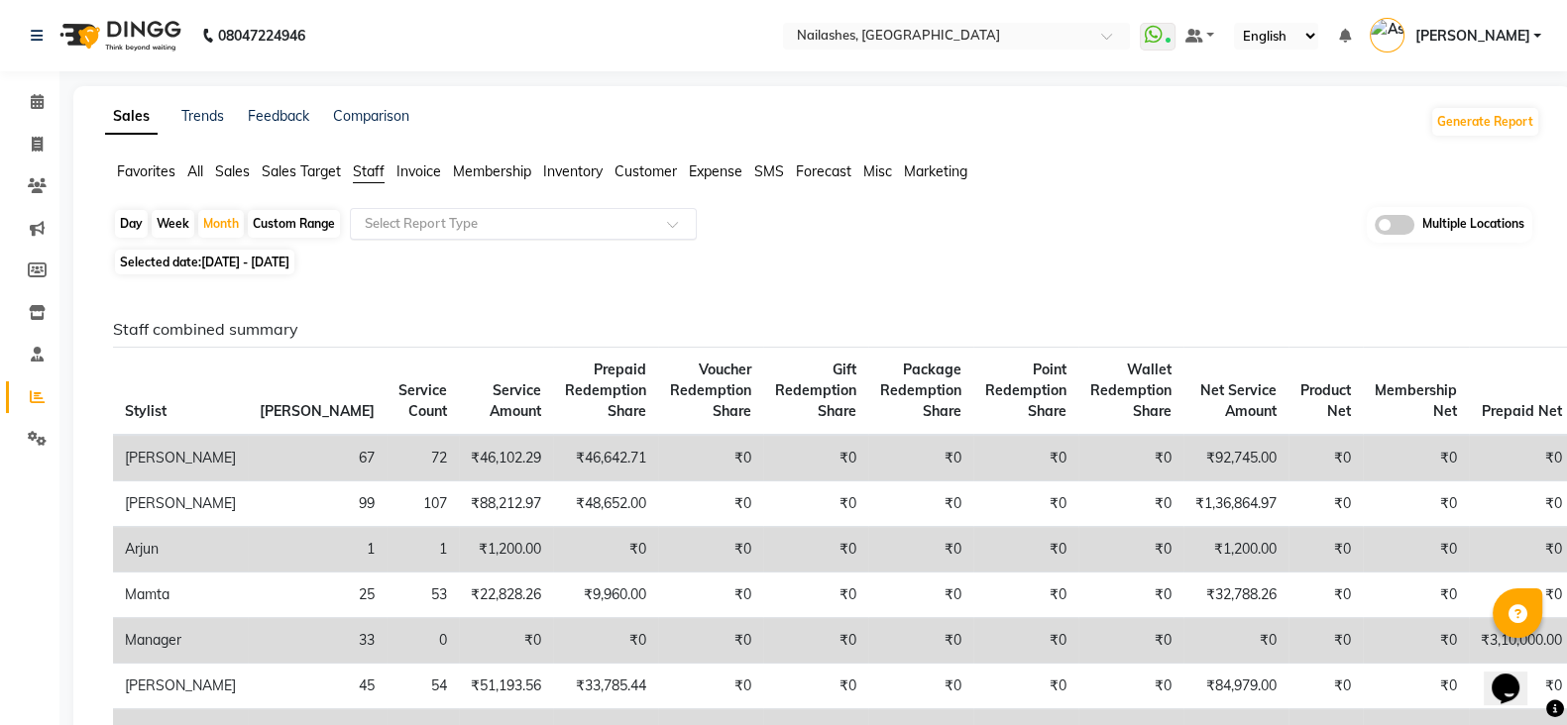
click at [637, 217] on input "text" at bounding box center [503, 224] width 285 height 20
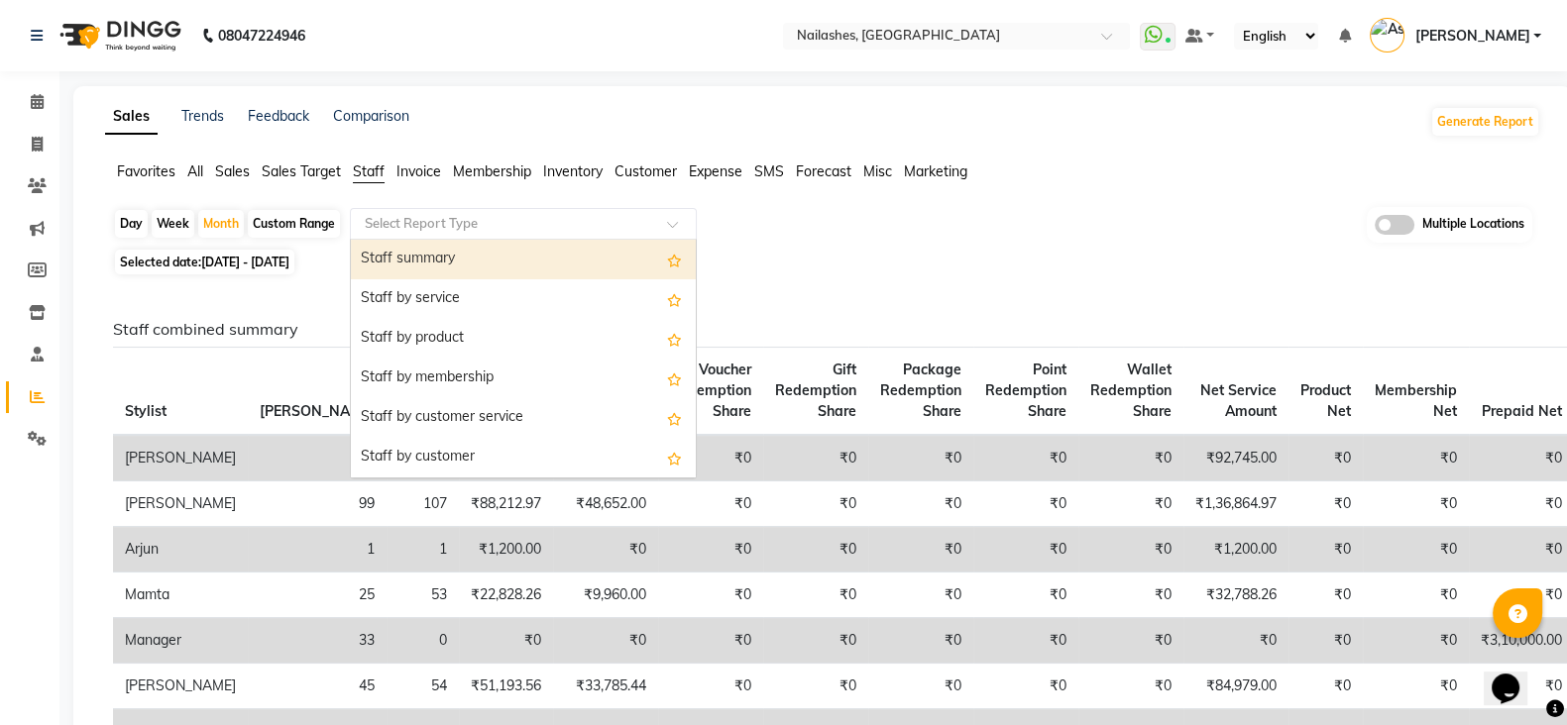
click at [520, 261] on div "Staff summary" at bounding box center [523, 260] width 345 height 40
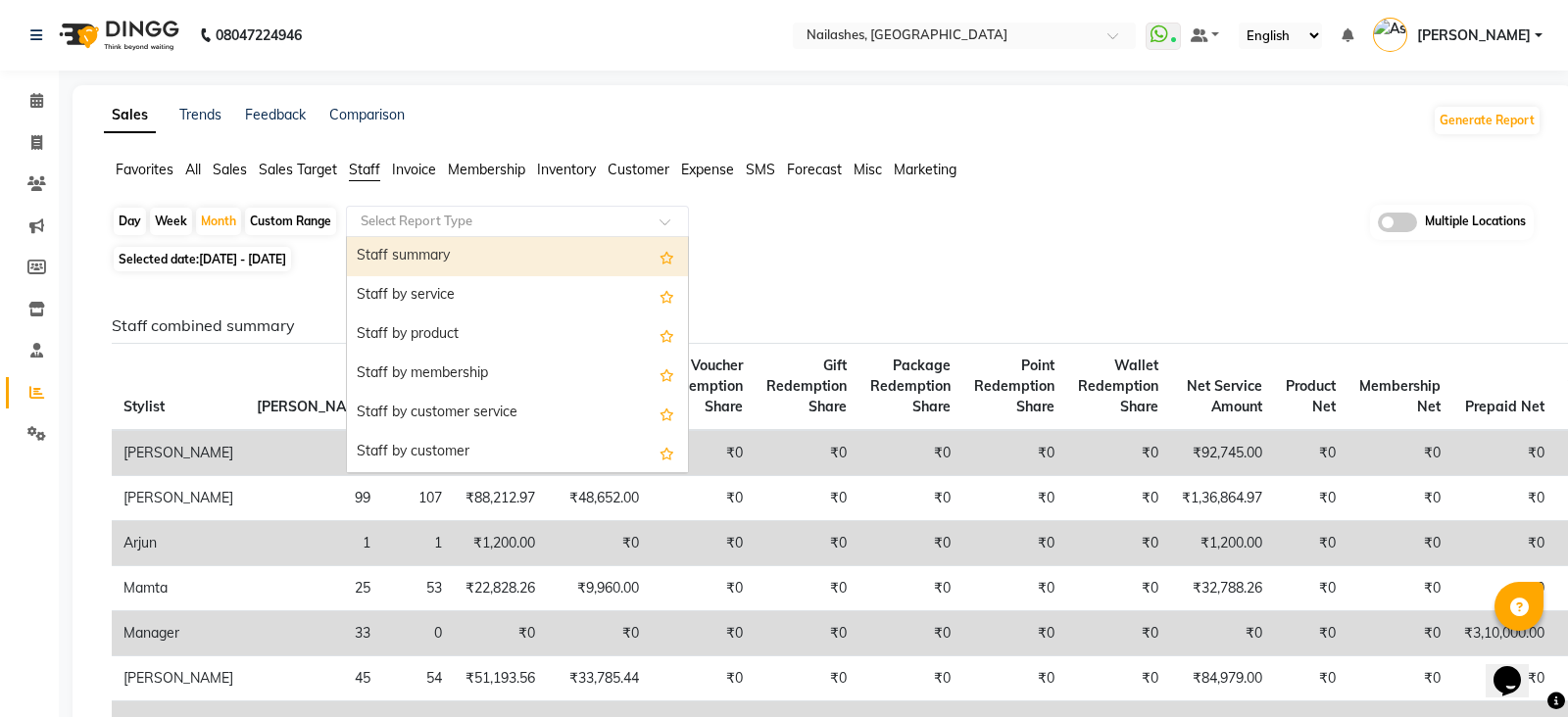
select select "full_report"
select select "csv"
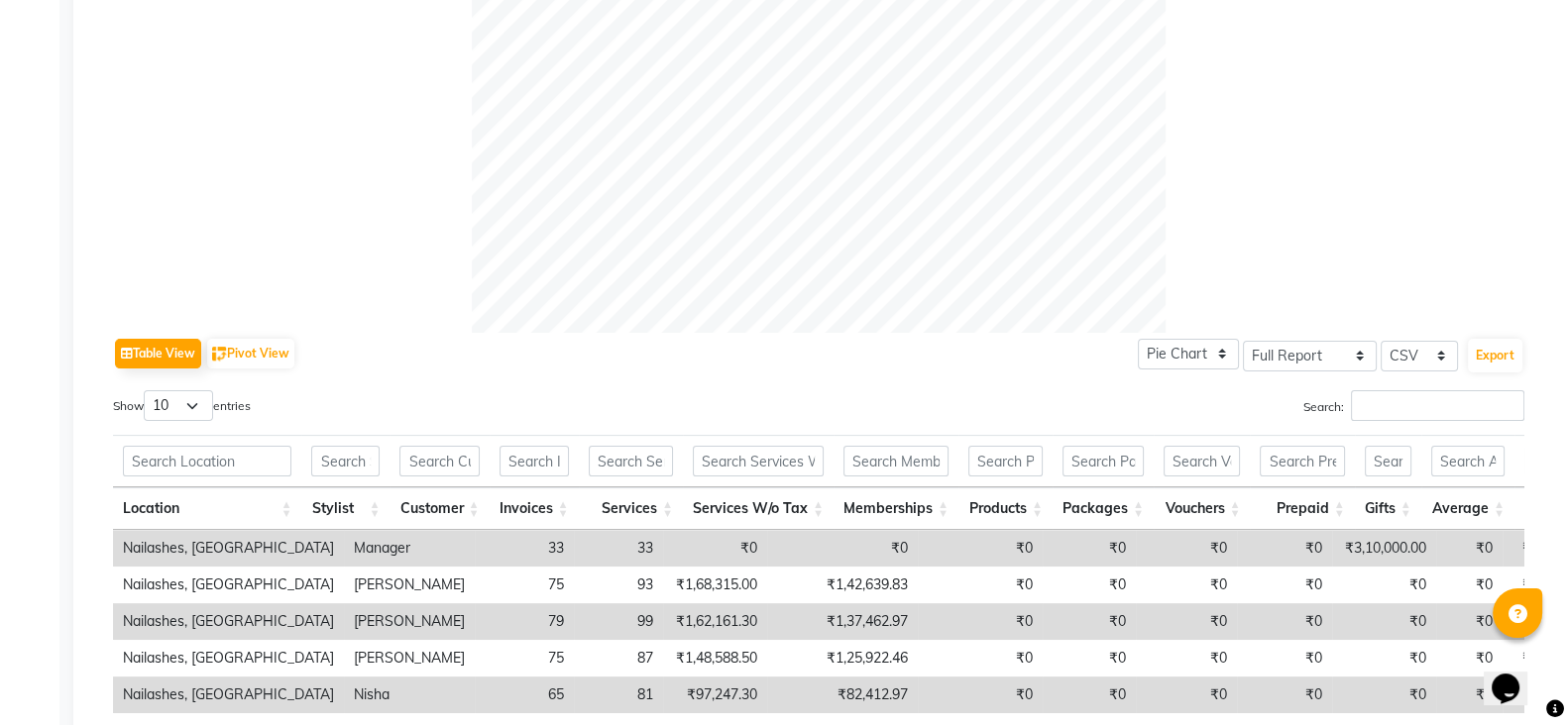
scroll to position [702, 0]
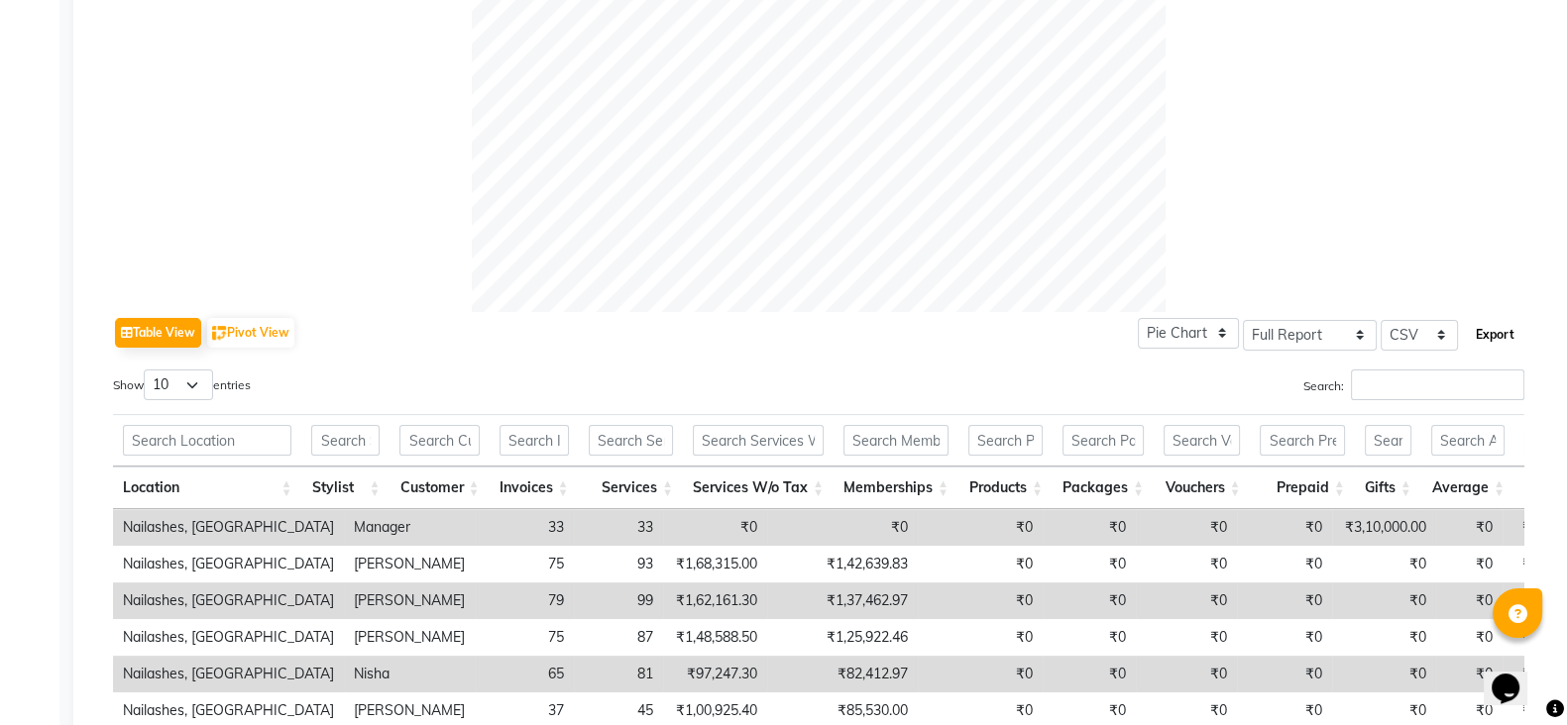
click at [1485, 332] on button "Export" at bounding box center [1495, 335] width 55 height 34
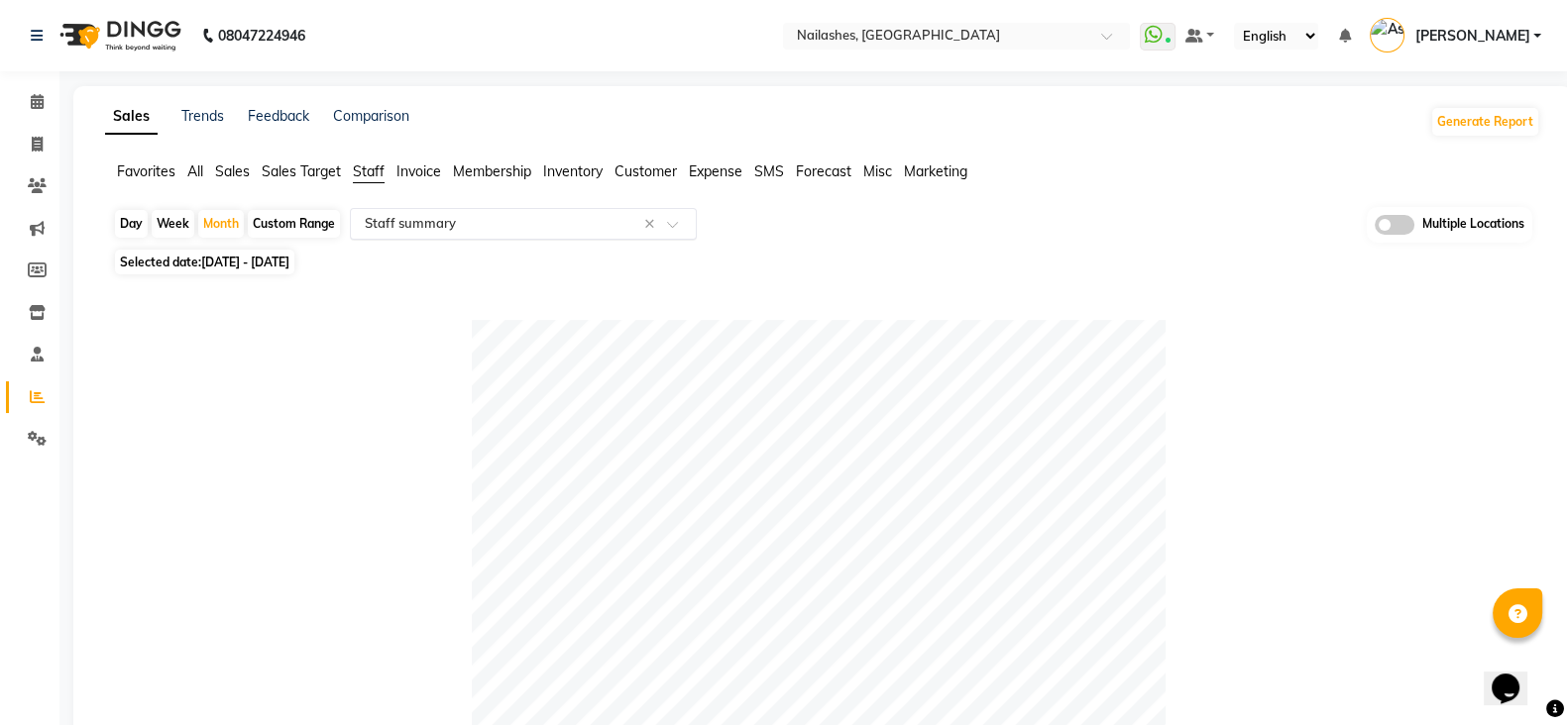
click at [619, 220] on input "text" at bounding box center [503, 224] width 285 height 20
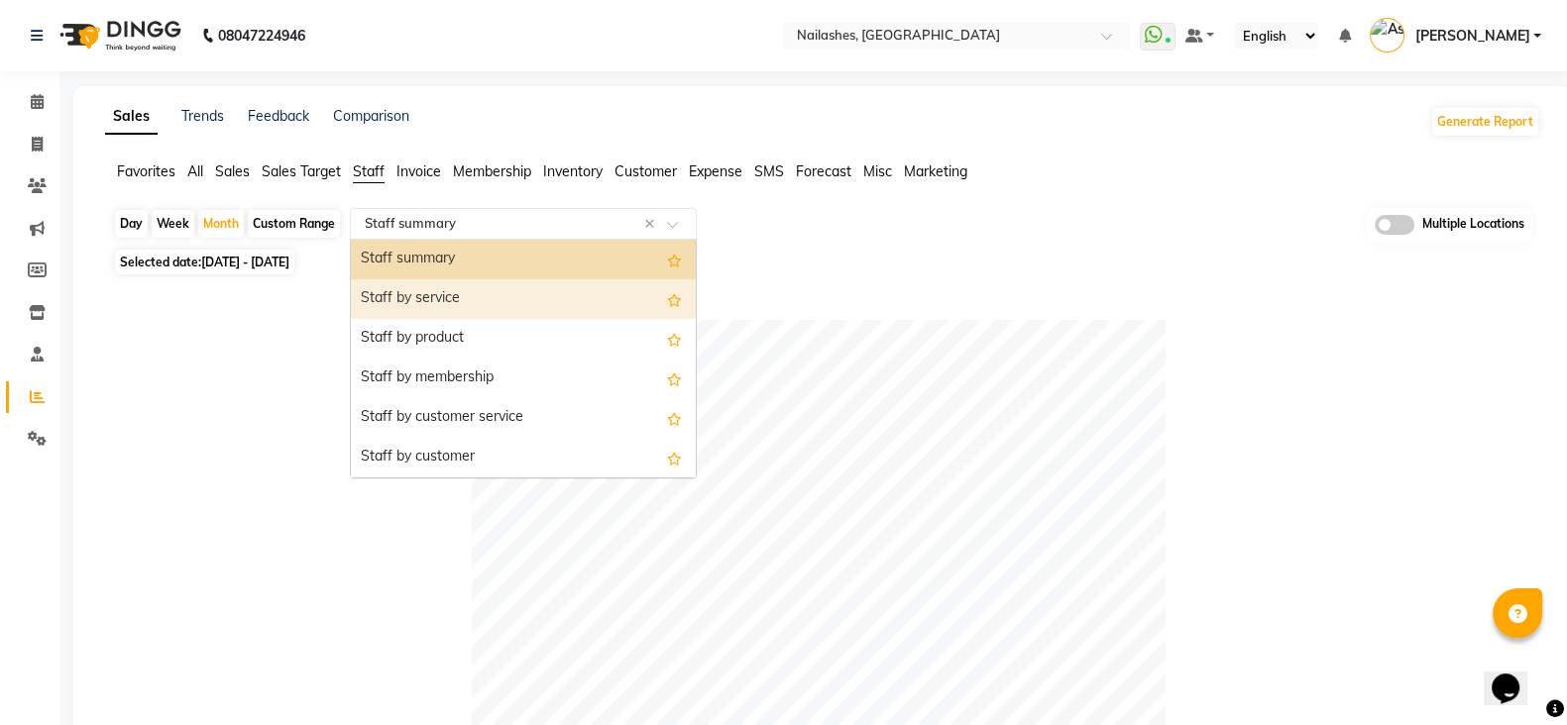
click at [579, 285] on div "Staff by service" at bounding box center [523, 299] width 345 height 40
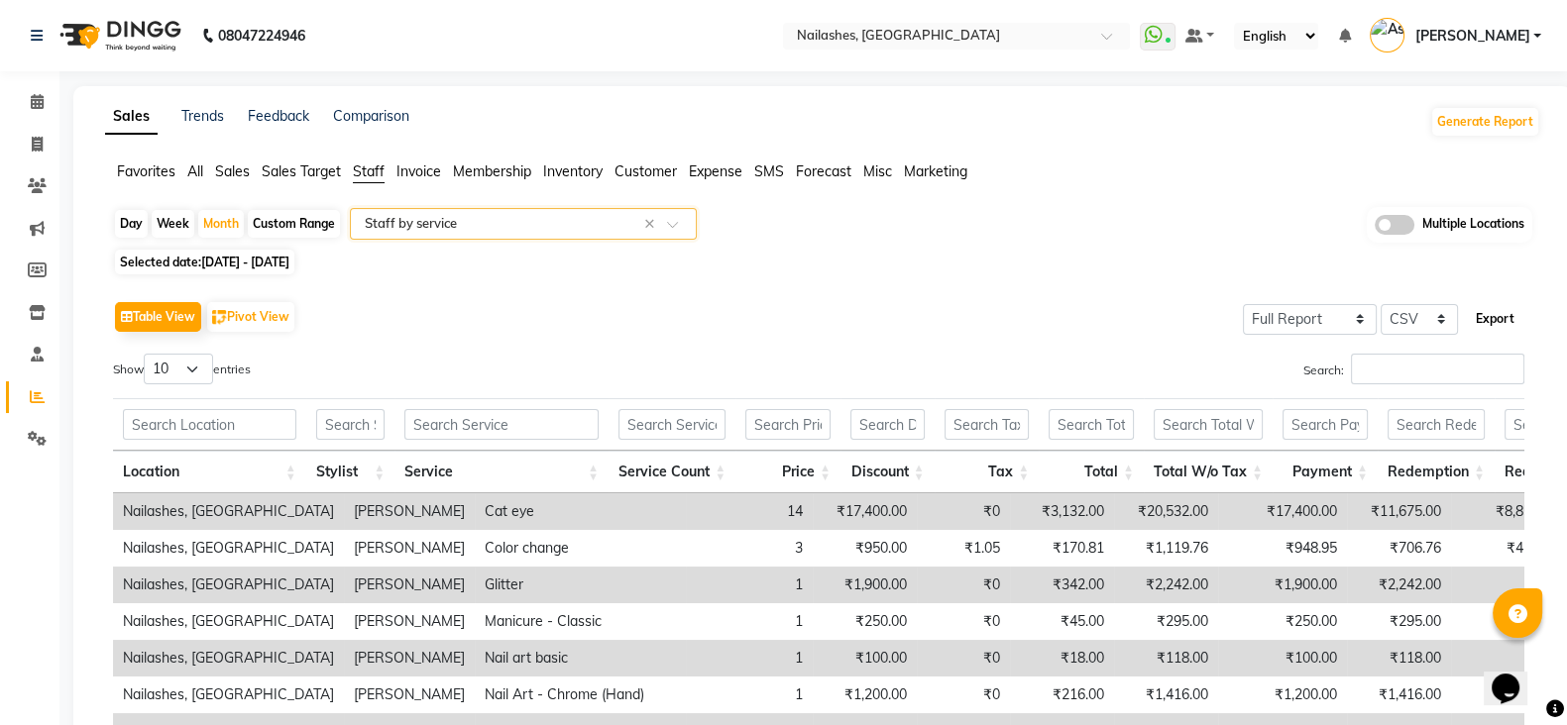
click at [1499, 314] on button "Export" at bounding box center [1495, 319] width 55 height 34
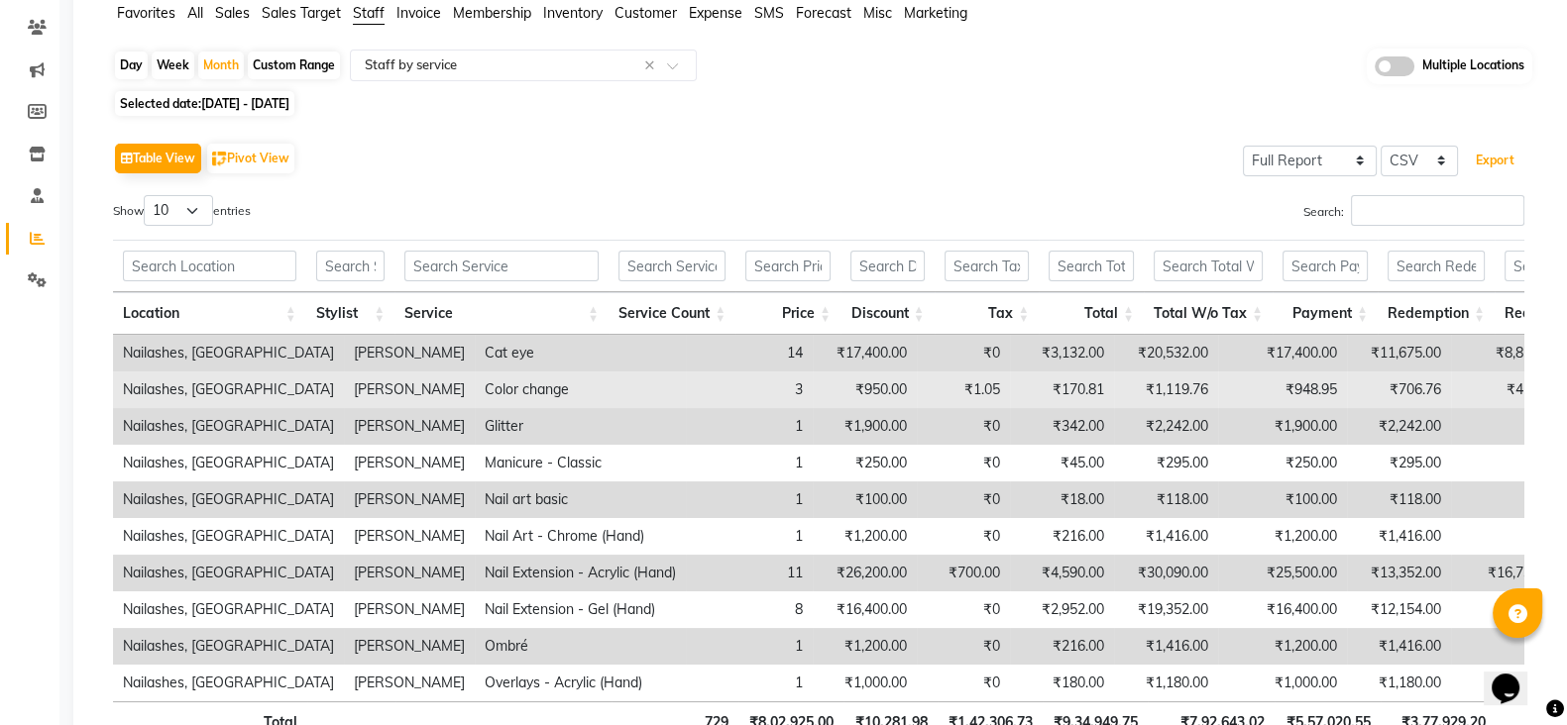
scroll to position [155, 0]
